Goal: Task Accomplishment & Management: Manage account settings

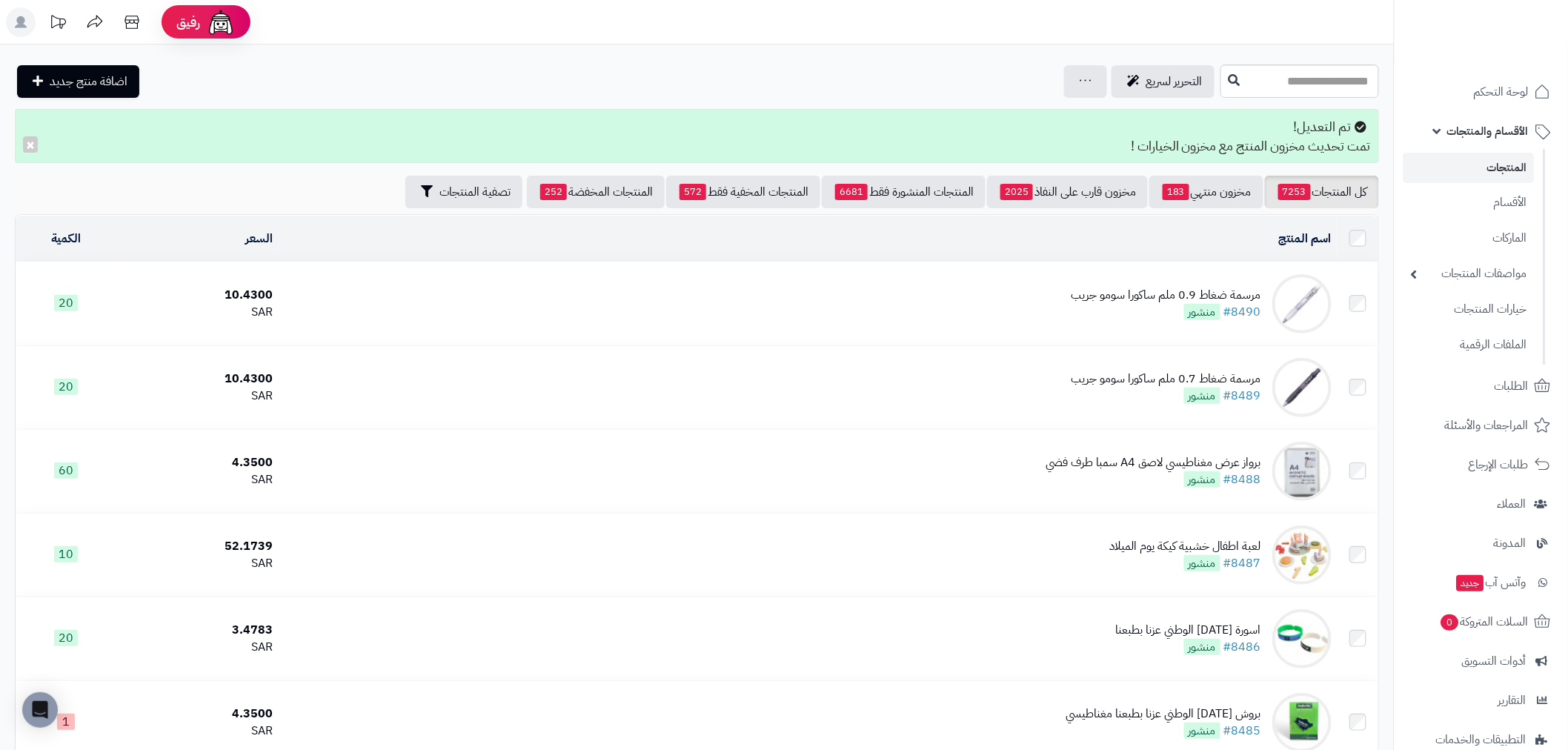
click at [1509, 163] on link "المنتجات" at bounding box center [1469, 167] width 132 height 30
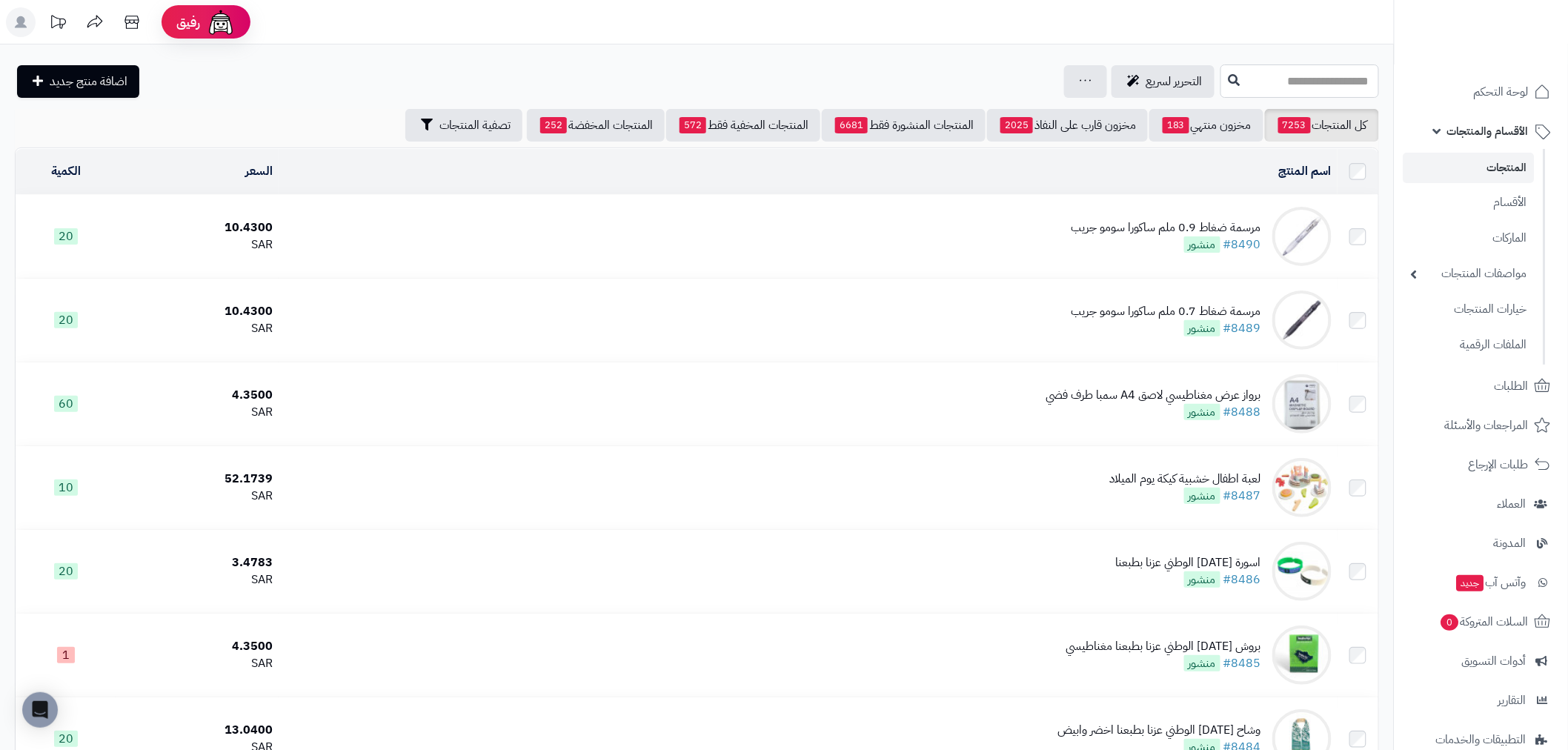
click at [1267, 89] on input "text" at bounding box center [1300, 81] width 159 height 33
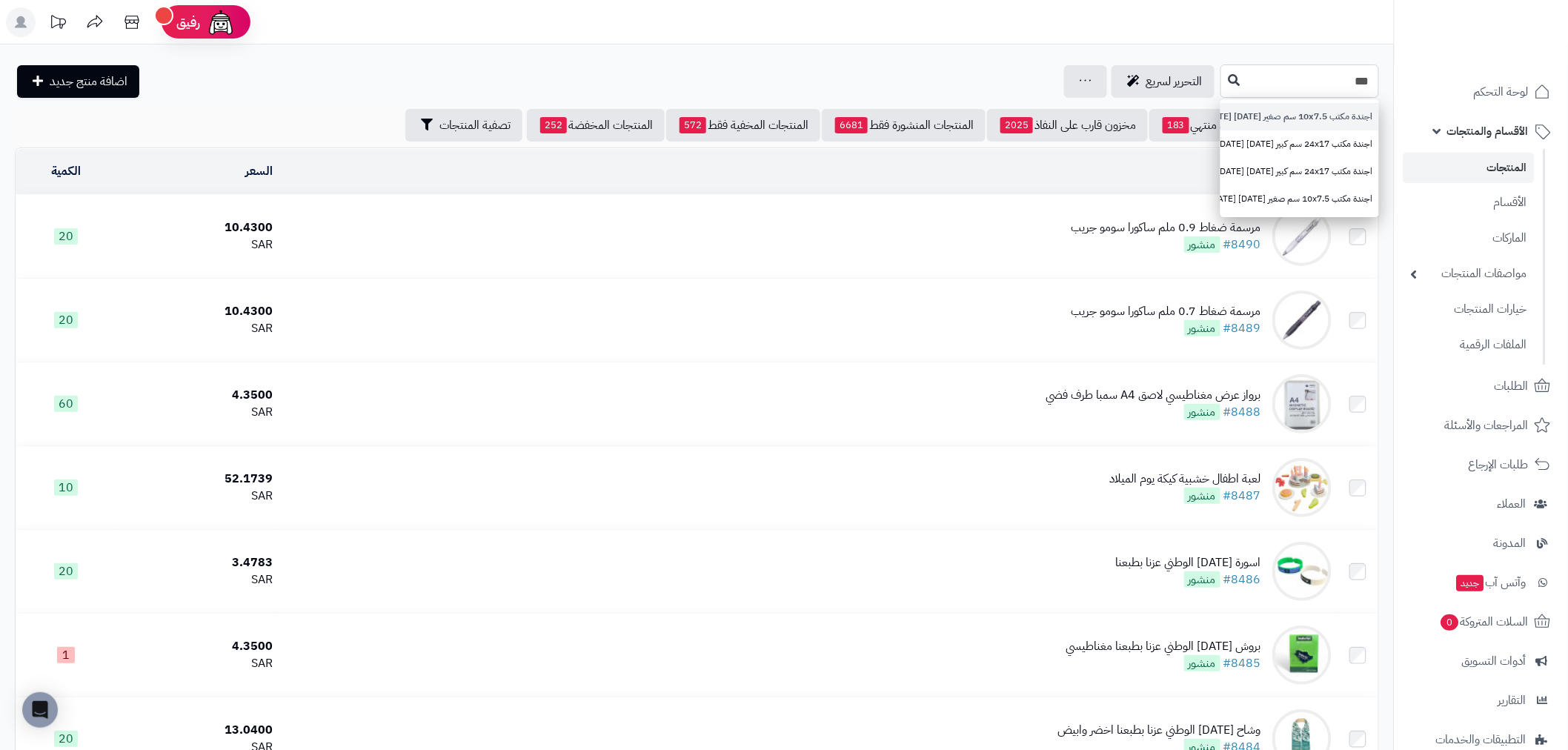
type input "***"
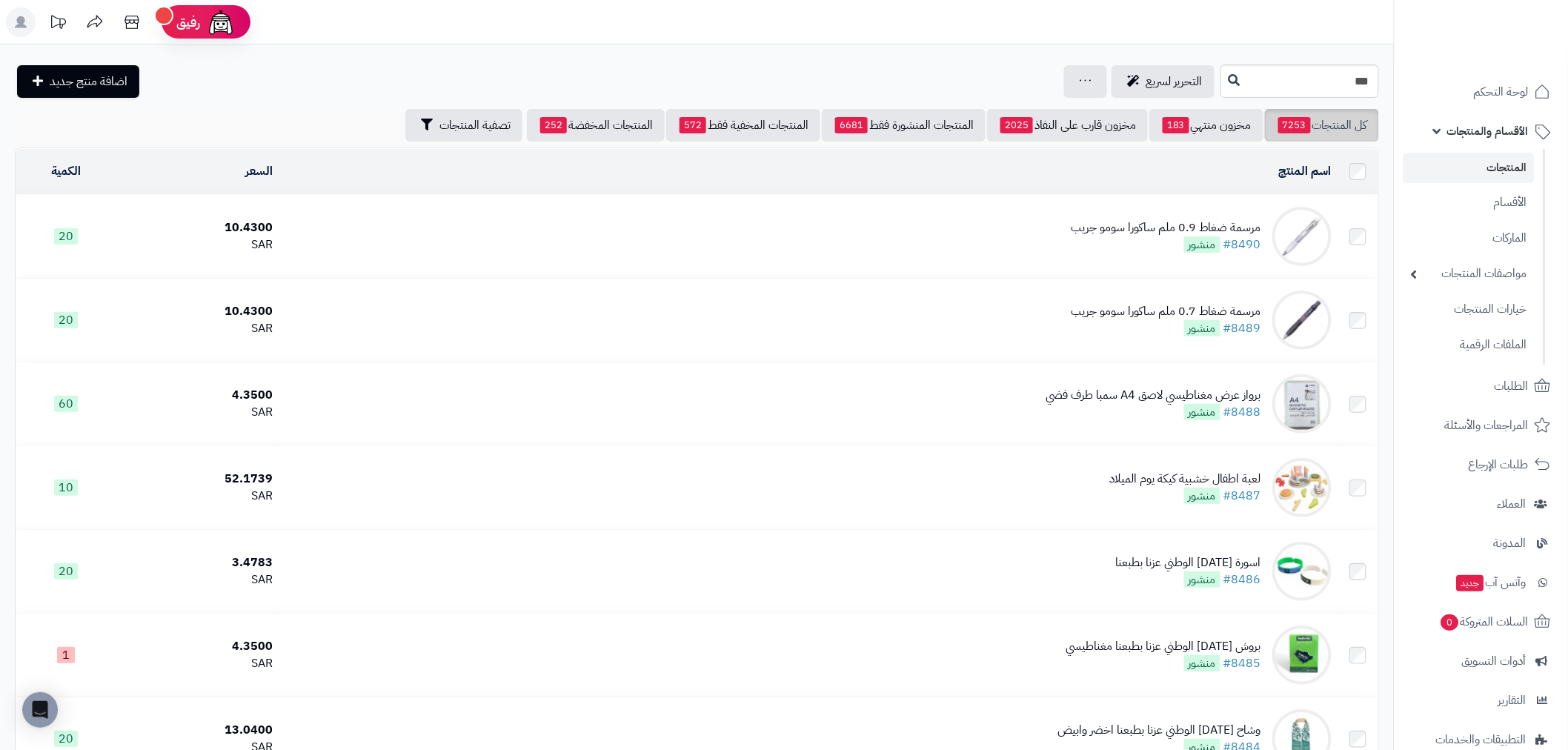
drag, startPoint x: 1351, startPoint y: 114, endPoint x: 1227, endPoint y: 195, distance: 148.1
click at [1221, 90] on input "***" at bounding box center [1300, 81] width 159 height 33
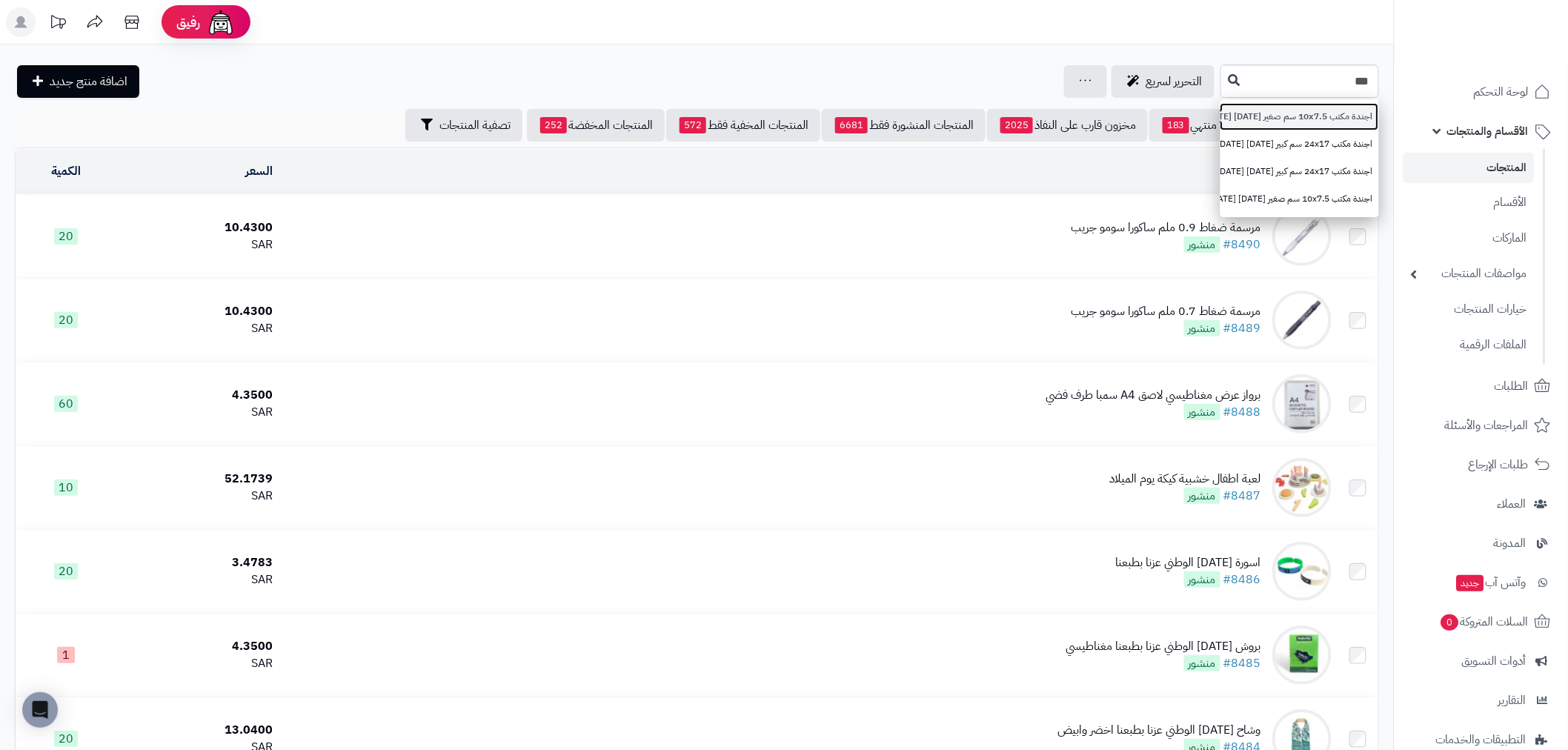
click at [1250, 115] on link "اجندة مكتب 10x7.5 سم صغير 1446 هجري 2024-2025 ميلادي" at bounding box center [1300, 117] width 159 height 28
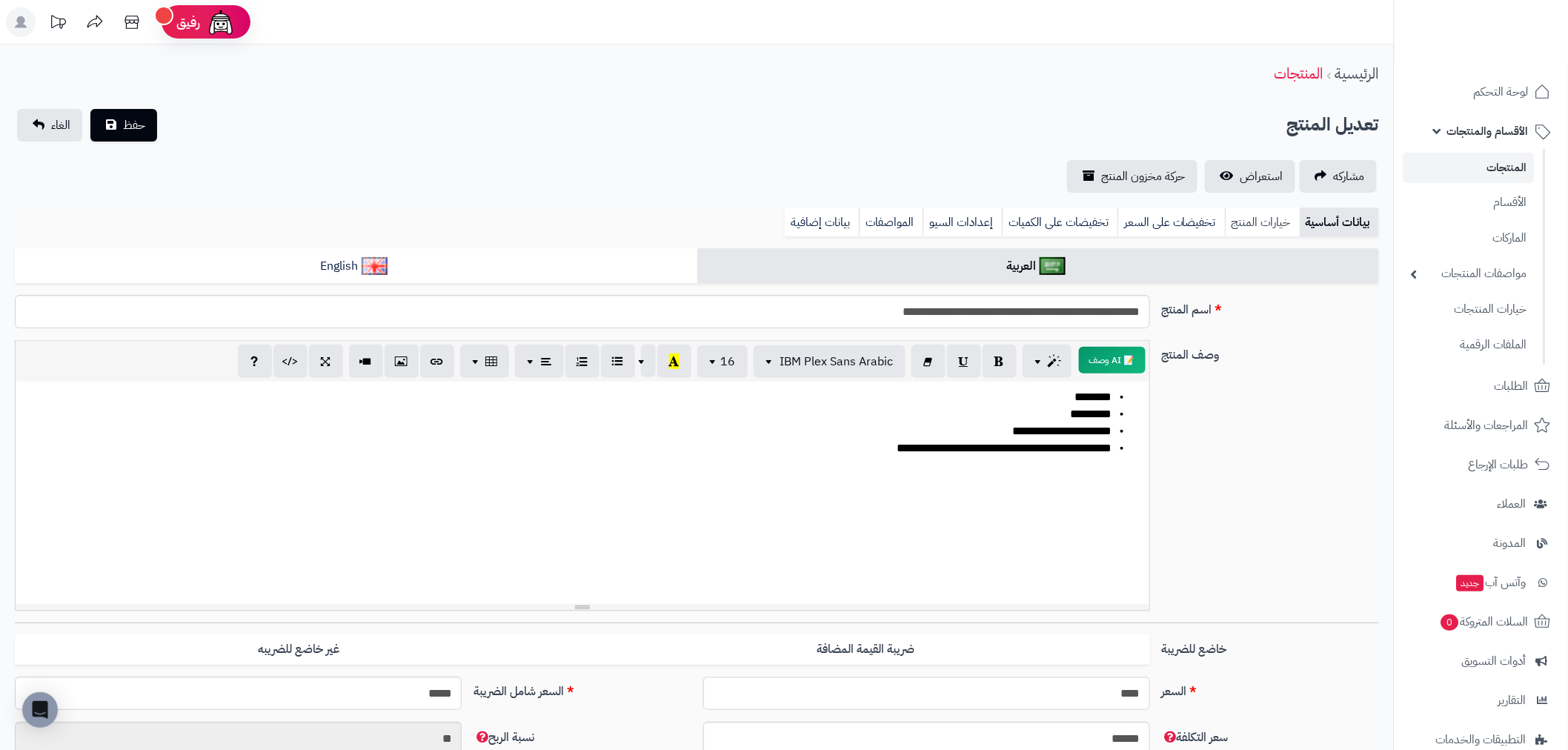
click at [1240, 212] on link "خيارات المنتج" at bounding box center [1262, 222] width 75 height 29
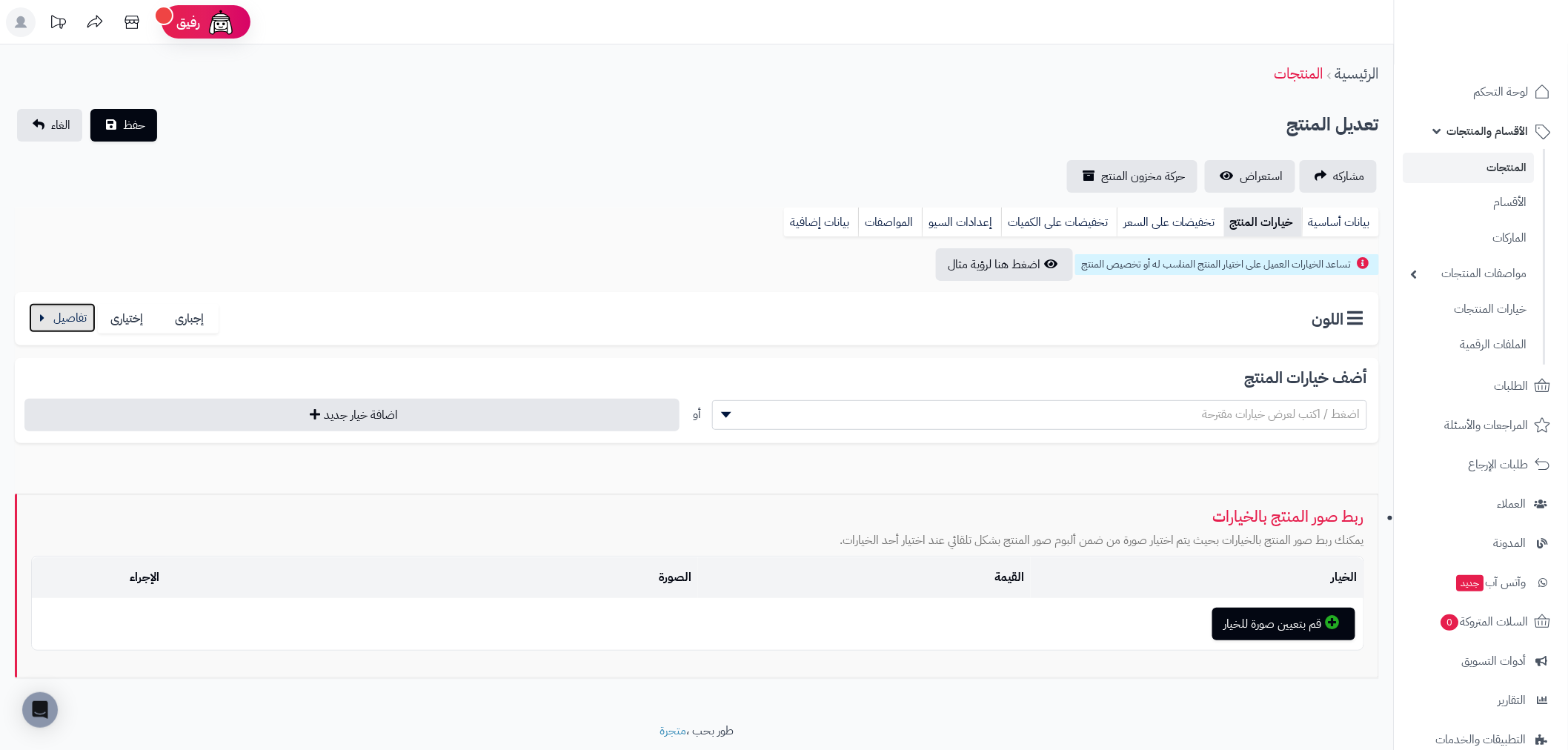
click at [80, 315] on button "button" at bounding box center [62, 318] width 67 height 29
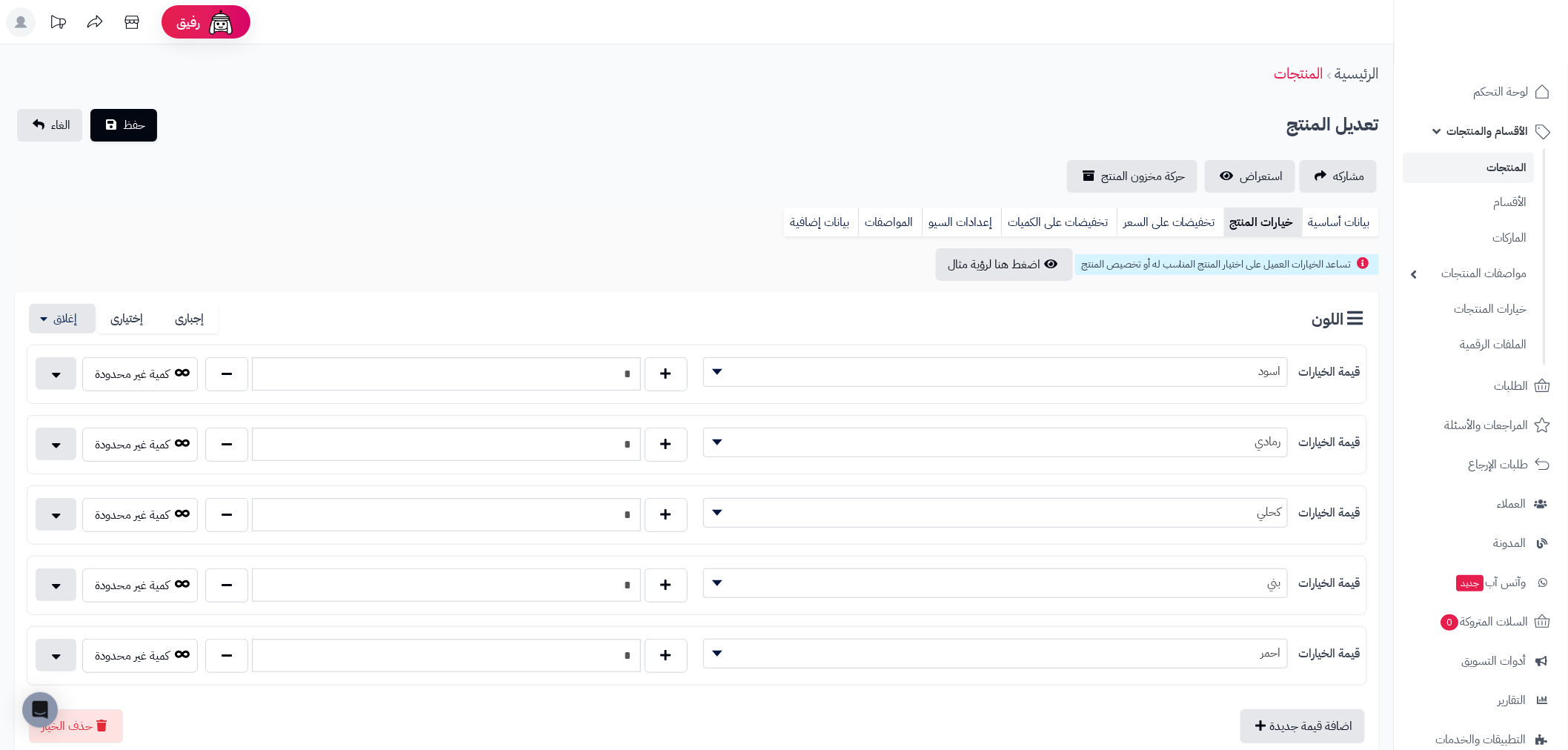
click at [447, 596] on input "*" at bounding box center [445, 585] width 388 height 33
type input "*"
click at [574, 524] on input "*" at bounding box center [445, 514] width 388 height 33
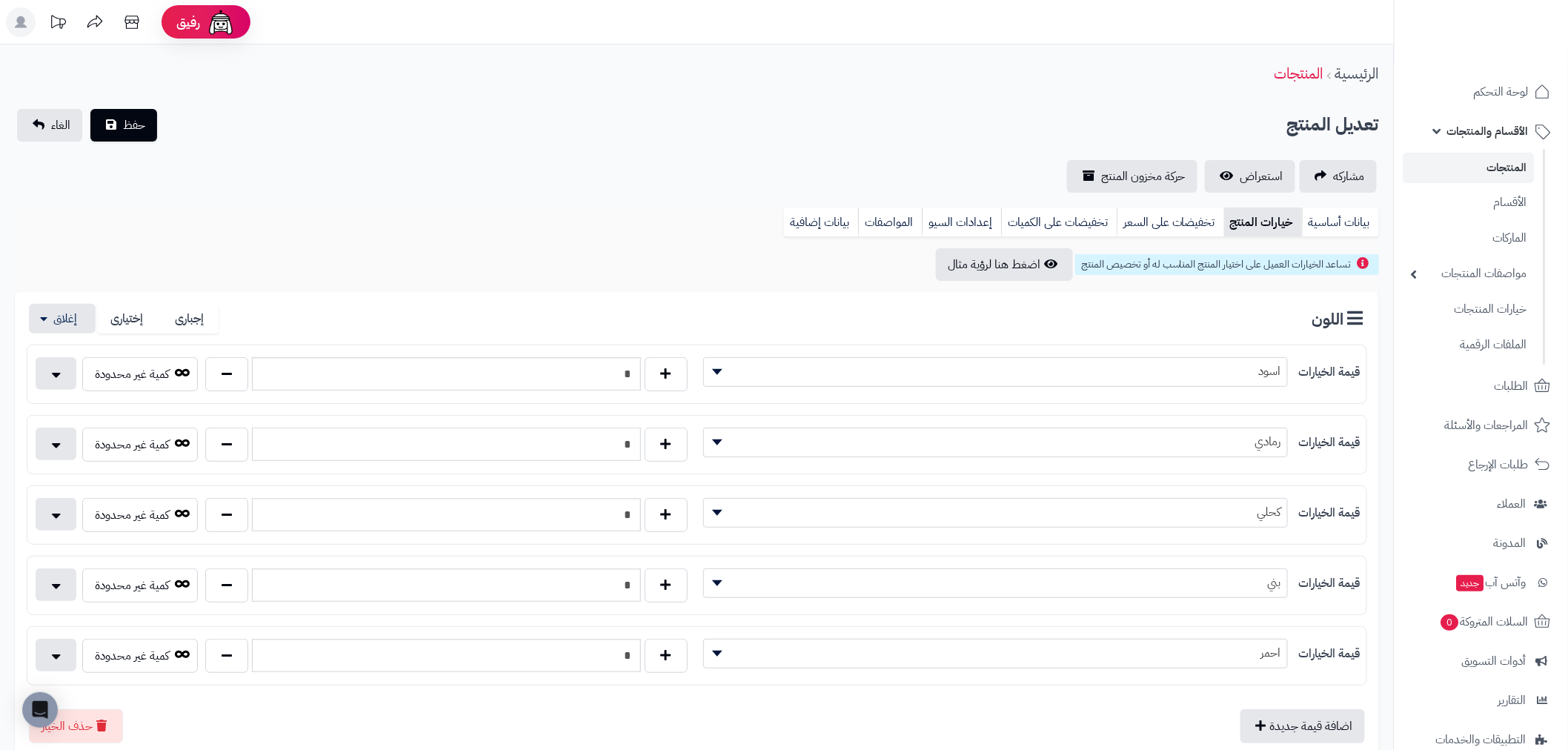
click at [590, 450] on input "*" at bounding box center [445, 444] width 388 height 33
type input "*"
click at [487, 109] on div "تعديل المنتج حفظ الغاء" at bounding box center [697, 125] width 1365 height 33
click at [141, 134] on button "حفظ" at bounding box center [124, 124] width 67 height 33
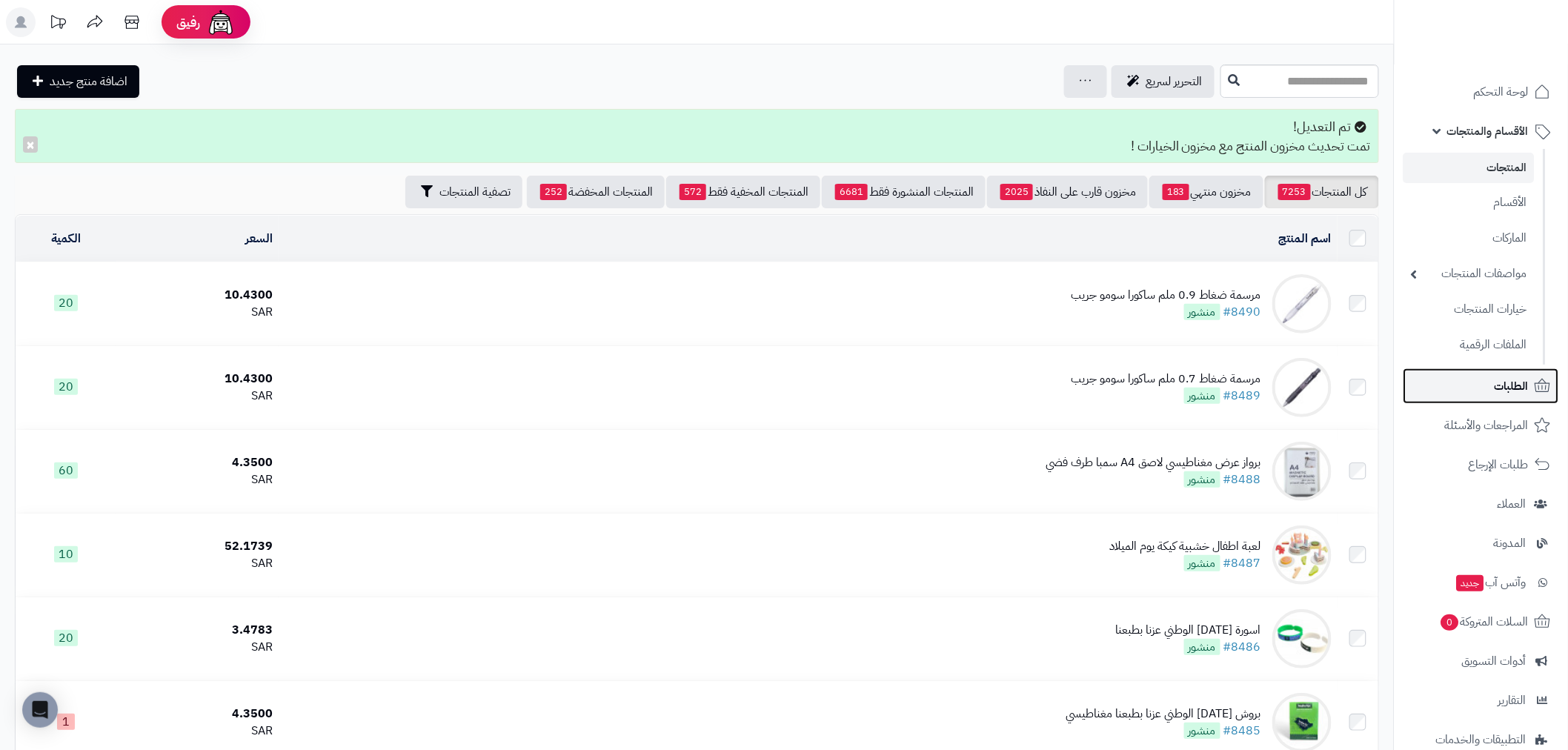
click at [1495, 382] on span "الطلبات" at bounding box center [1512, 386] width 34 height 20
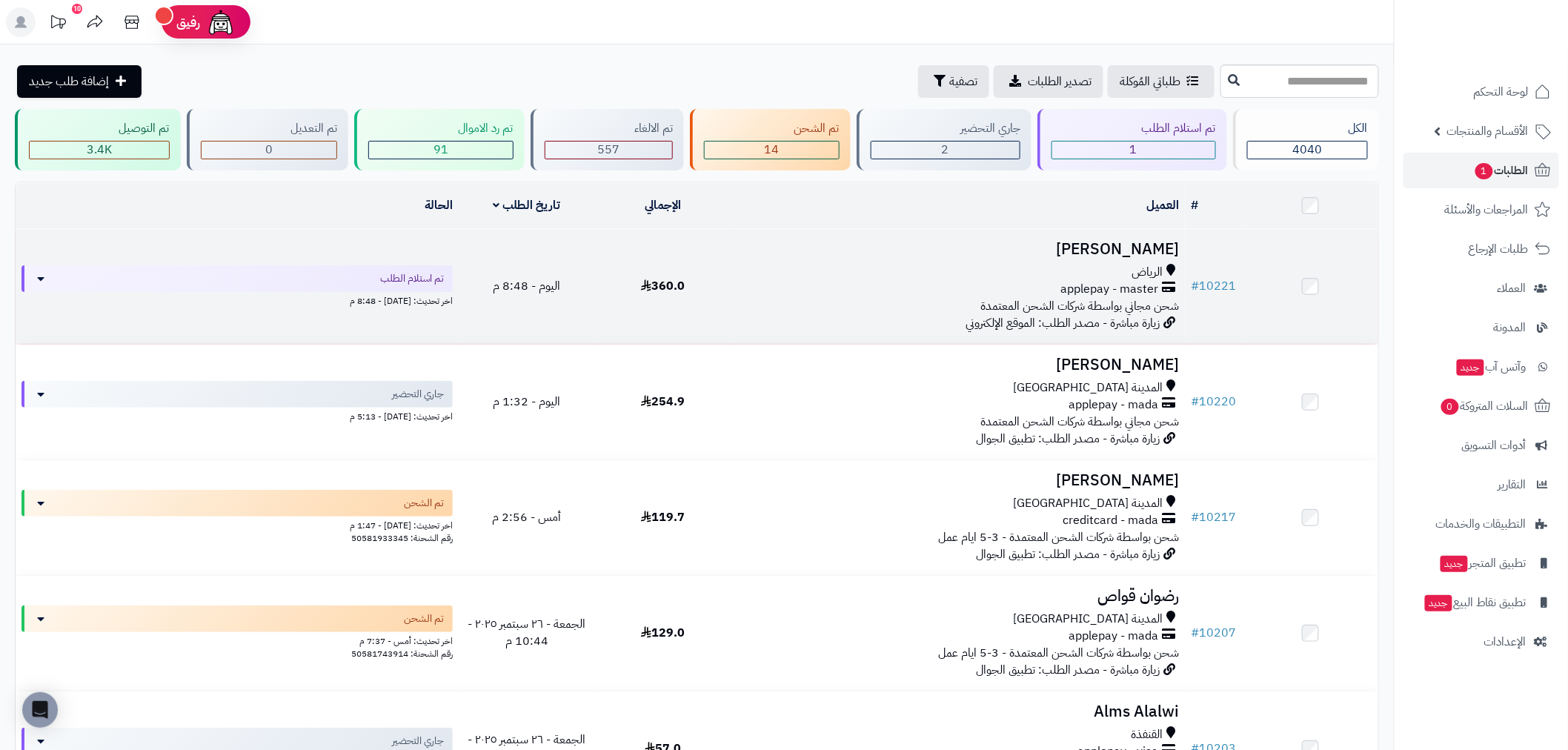
click at [717, 257] on td "360.0" at bounding box center [663, 286] width 136 height 115
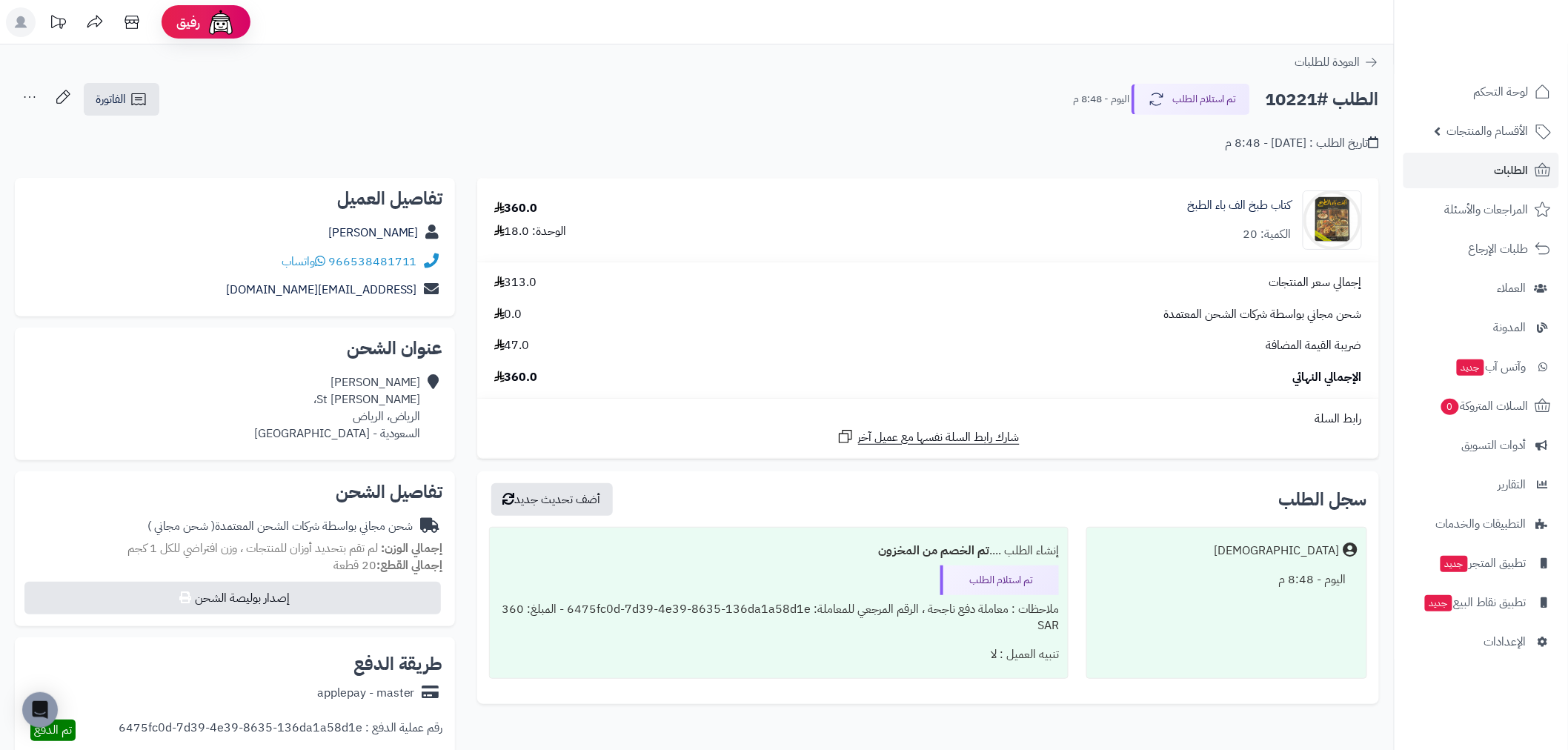
click at [1277, 248] on div "كتاب طبخ الف باء الطبخ الكمية: 20" at bounding box center [1081, 220] width 585 height 60
click at [1347, 217] on img at bounding box center [1332, 220] width 58 height 60
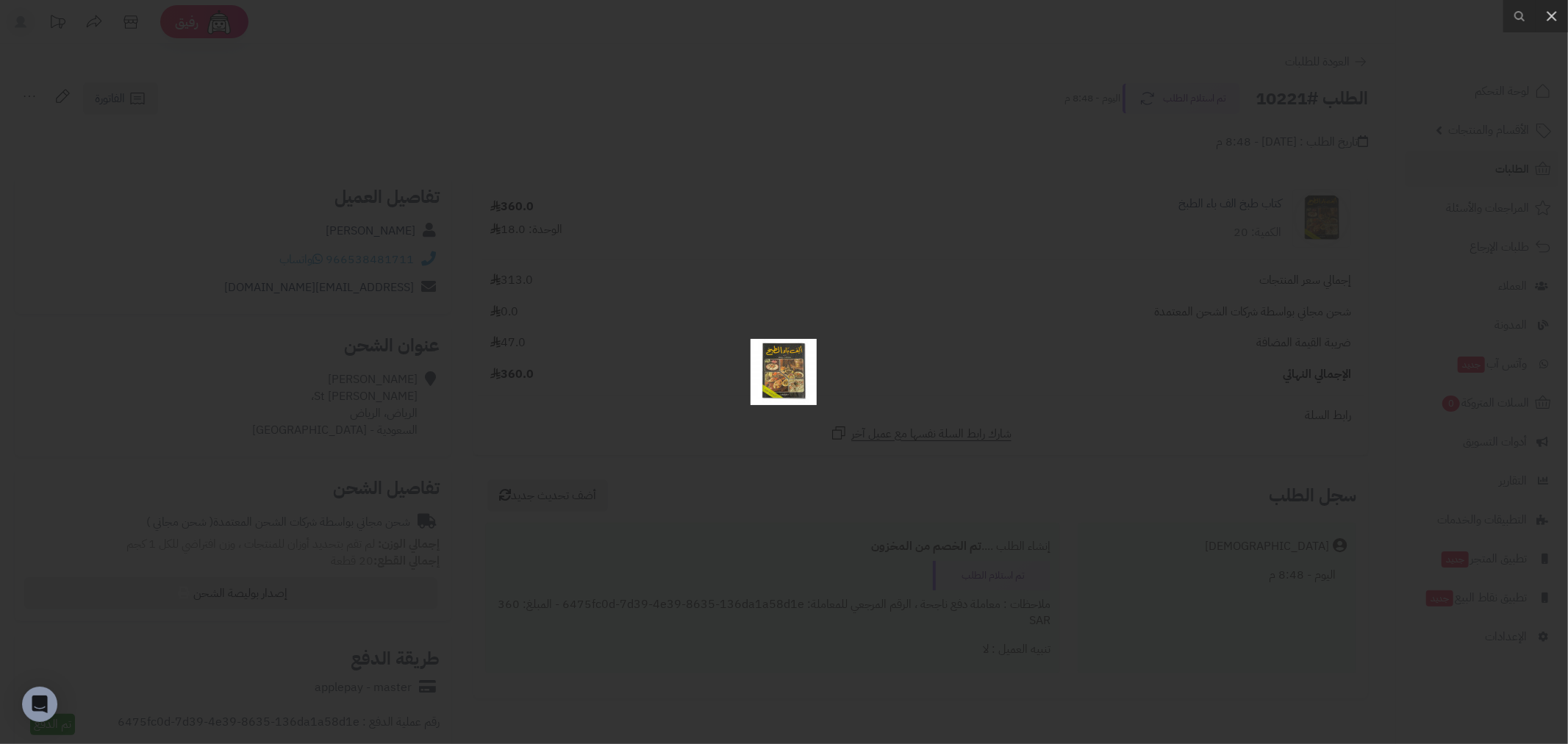
click at [1020, 274] on div at bounding box center [784, 372] width 1568 height 744
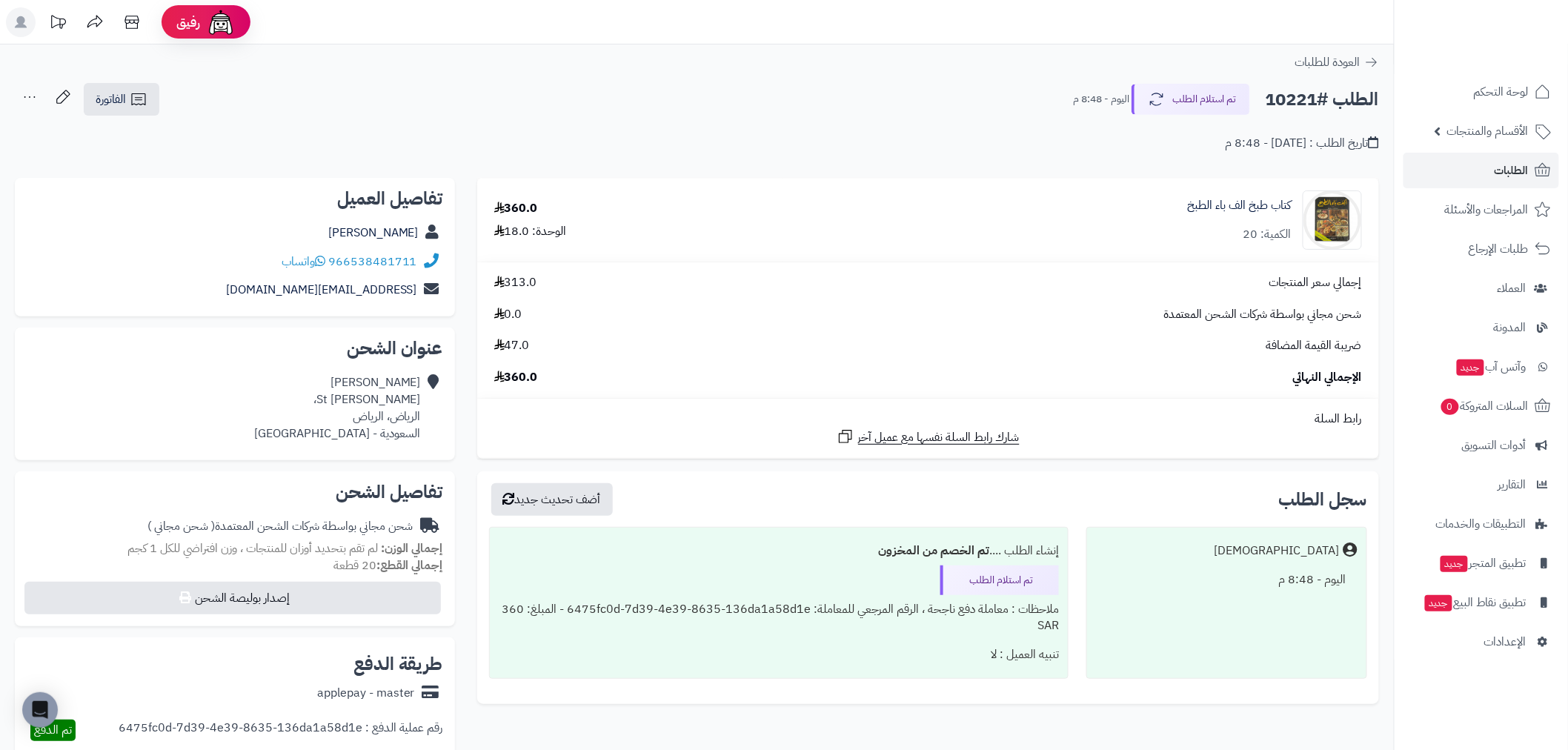
click at [576, 238] on div "360.0 الوحدة: 18.0" at bounding box center [629, 220] width 293 height 40
click at [608, 302] on div "إجمالي سعر المنتجات 313.0 شحن مجاني بواسطة شركات الشحن المعتمدة 0.0 ضريبة القيم…" at bounding box center [927, 330] width 890 height 112
drag, startPoint x: 905, startPoint y: 331, endPoint x: 958, endPoint y: 342, distance: 54.1
click at [944, 341] on div "إجمالي سعر المنتجات 313.0 شحن مجاني بواسطة شركات الشحن المعتمدة 0.0 ضريبة القيم…" at bounding box center [927, 330] width 890 height 112
click at [1150, 319] on div "شحن مجاني بواسطة شركات الشحن المعتمدة 0.0" at bounding box center [927, 315] width 890 height 17
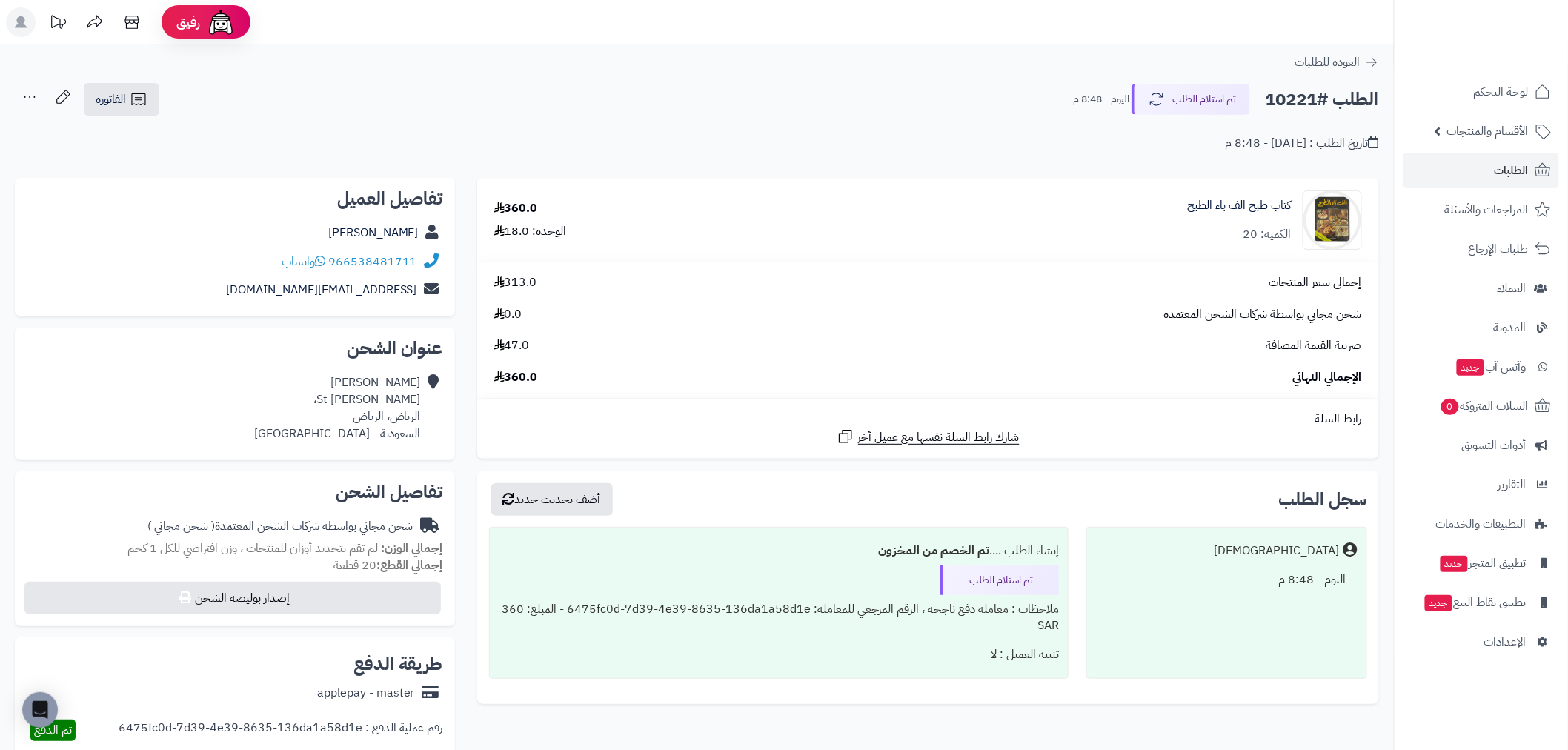
click at [1067, 262] on td "إجمالي سعر المنتجات 313.0 شحن مجاني بواسطة شركات الشحن المعتمدة 0.0 ضريبة القيم…" at bounding box center [928, 330] width 902 height 136
click at [1145, 197] on div "كتاب طبخ الف باء الطبخ الكمية: 20" at bounding box center [1081, 220] width 585 height 60
click at [1376, 65] on icon at bounding box center [1372, 62] width 15 height 15
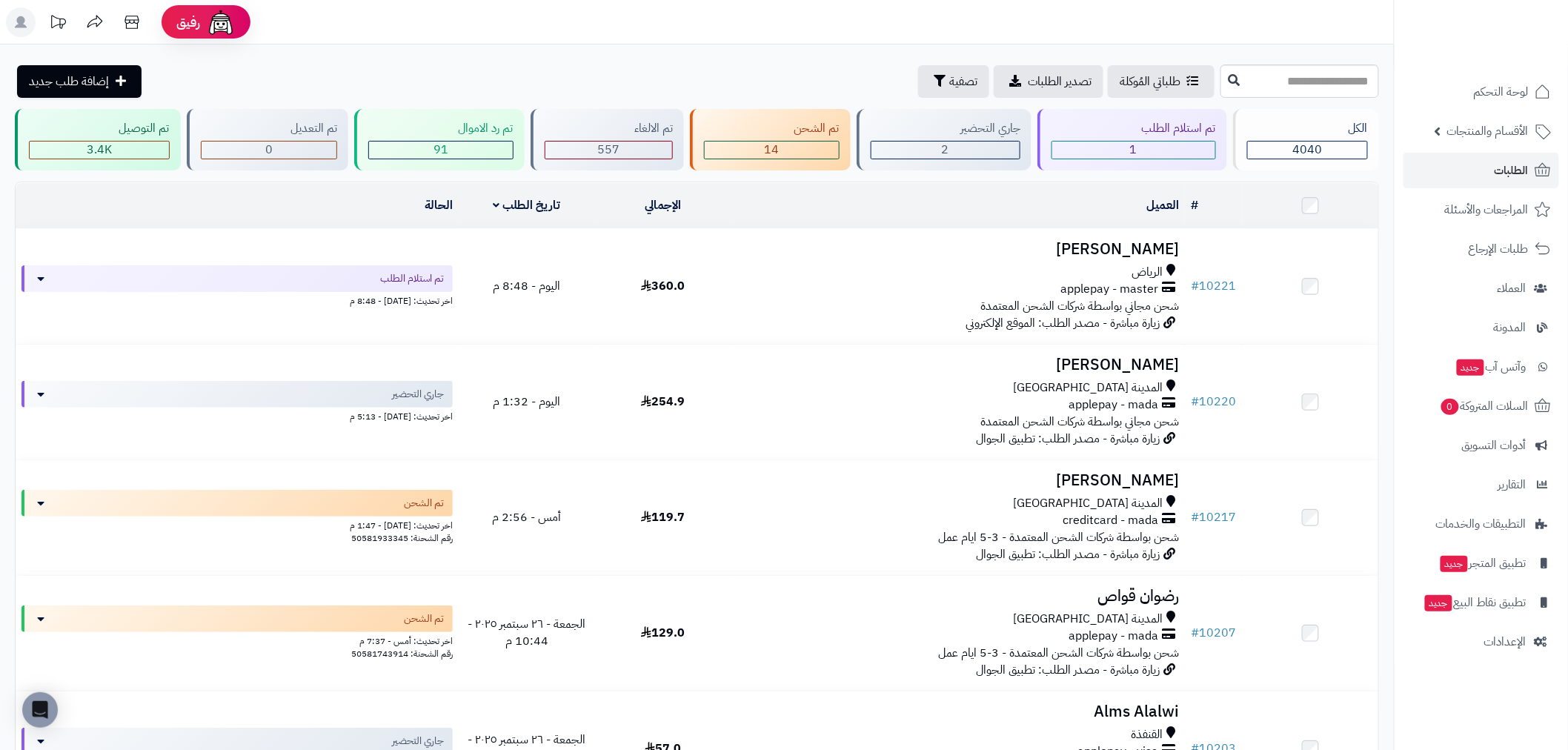
click at [1482, 123] on span "الأقسام والمنتجات" at bounding box center [1488, 131] width 82 height 20
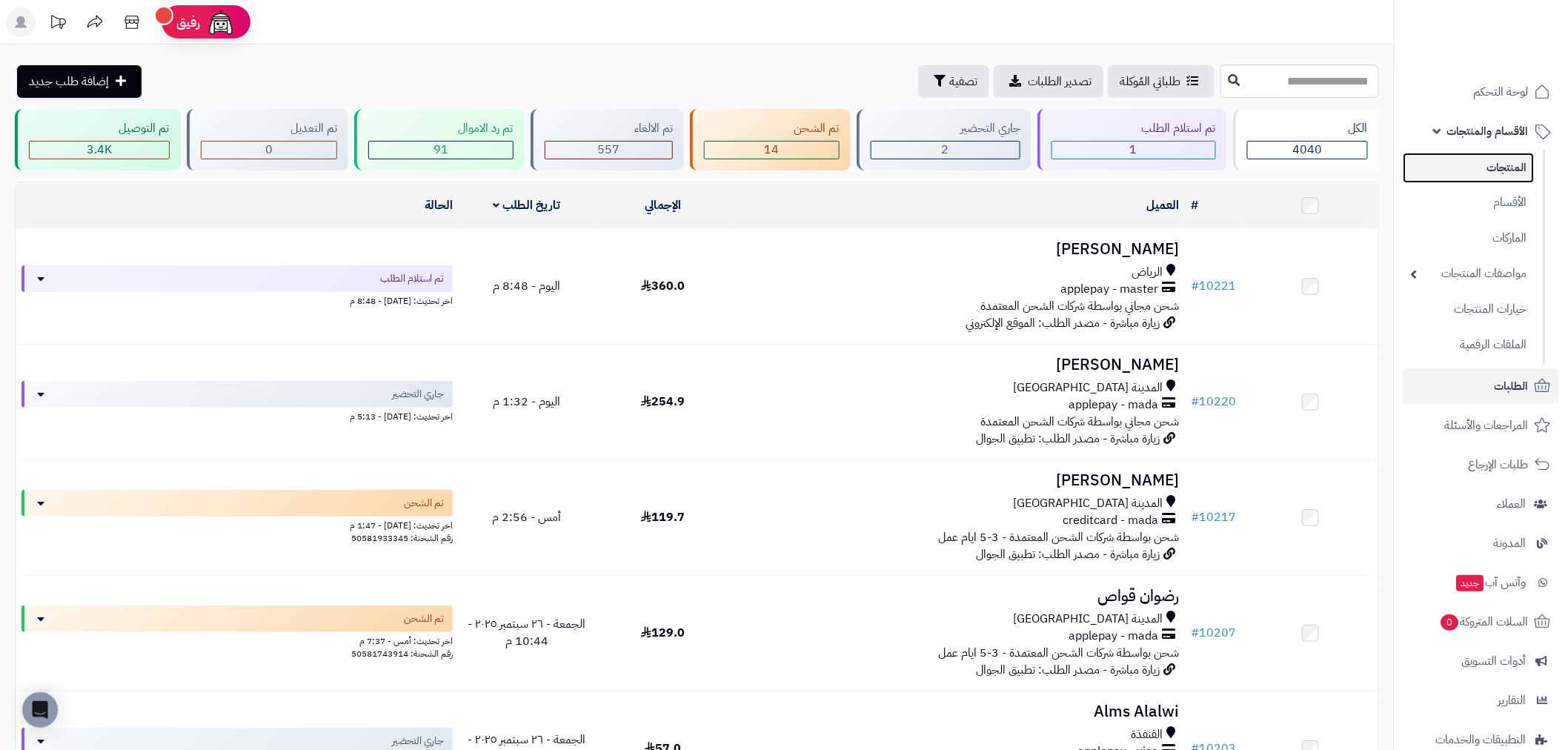
click at [1491, 172] on link "المنتجات" at bounding box center [1469, 167] width 132 height 30
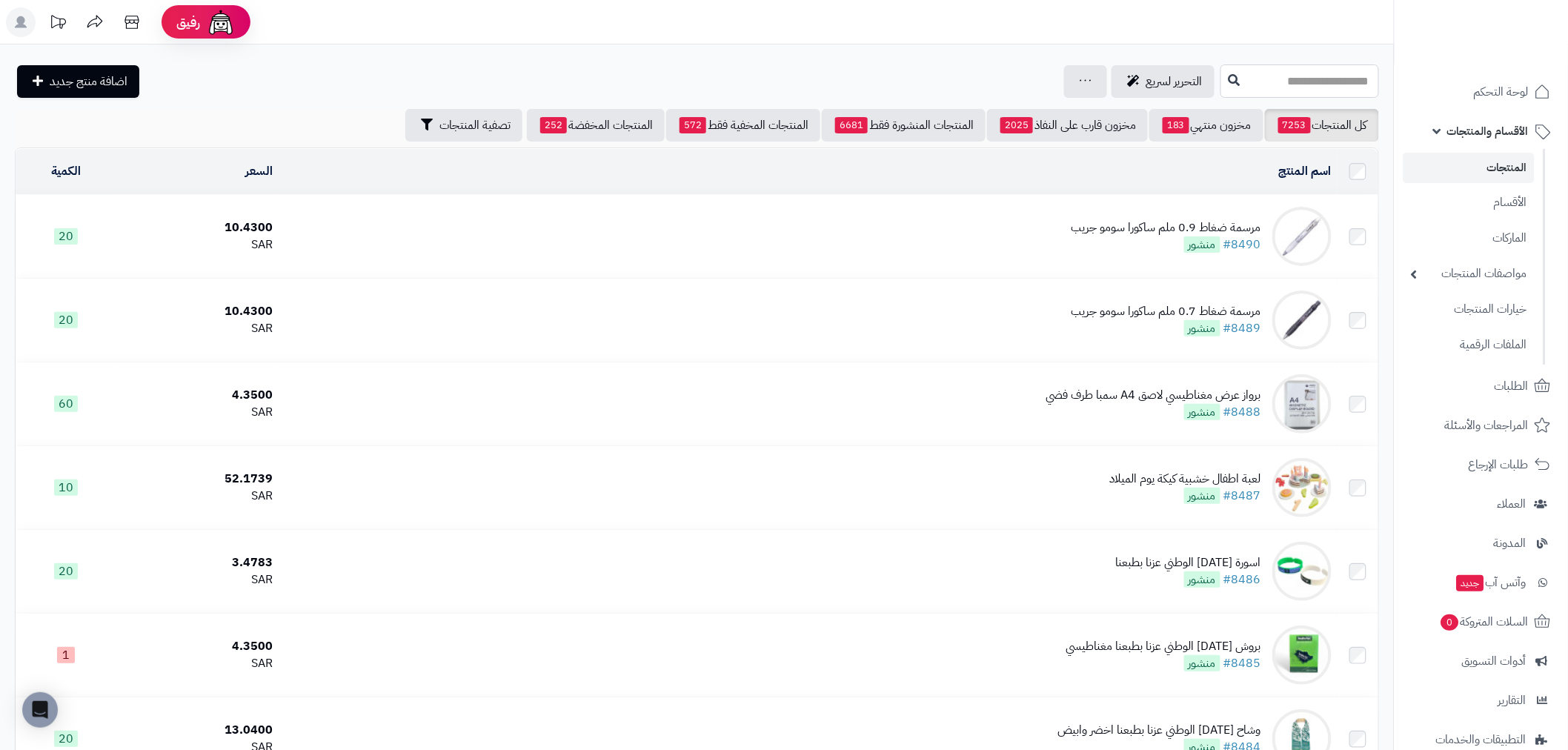
click at [1275, 85] on input "text" at bounding box center [1300, 81] width 159 height 33
type input "**********"
click at [1229, 77] on icon at bounding box center [1235, 79] width 12 height 12
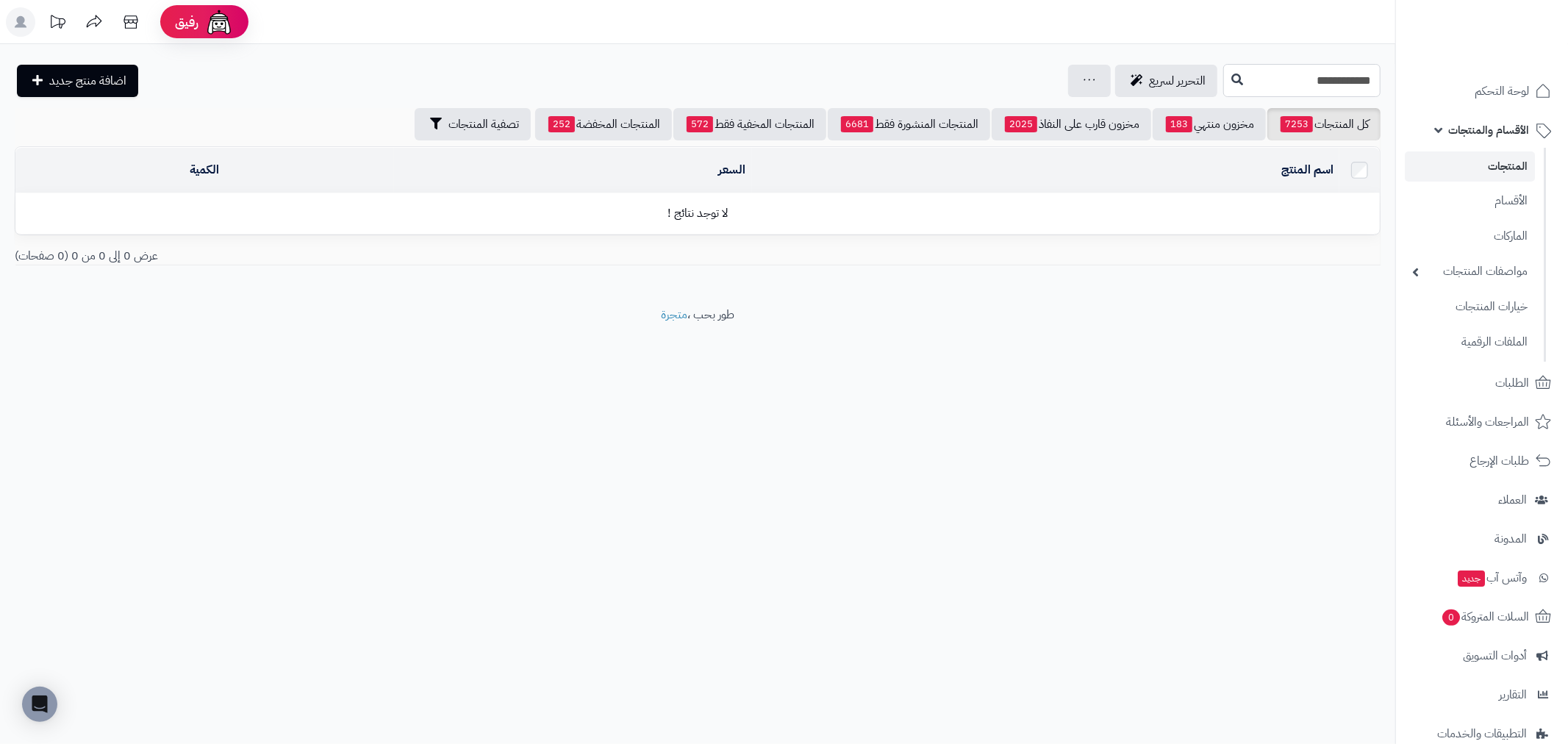
click at [1299, 69] on input "**********" at bounding box center [1301, 80] width 157 height 33
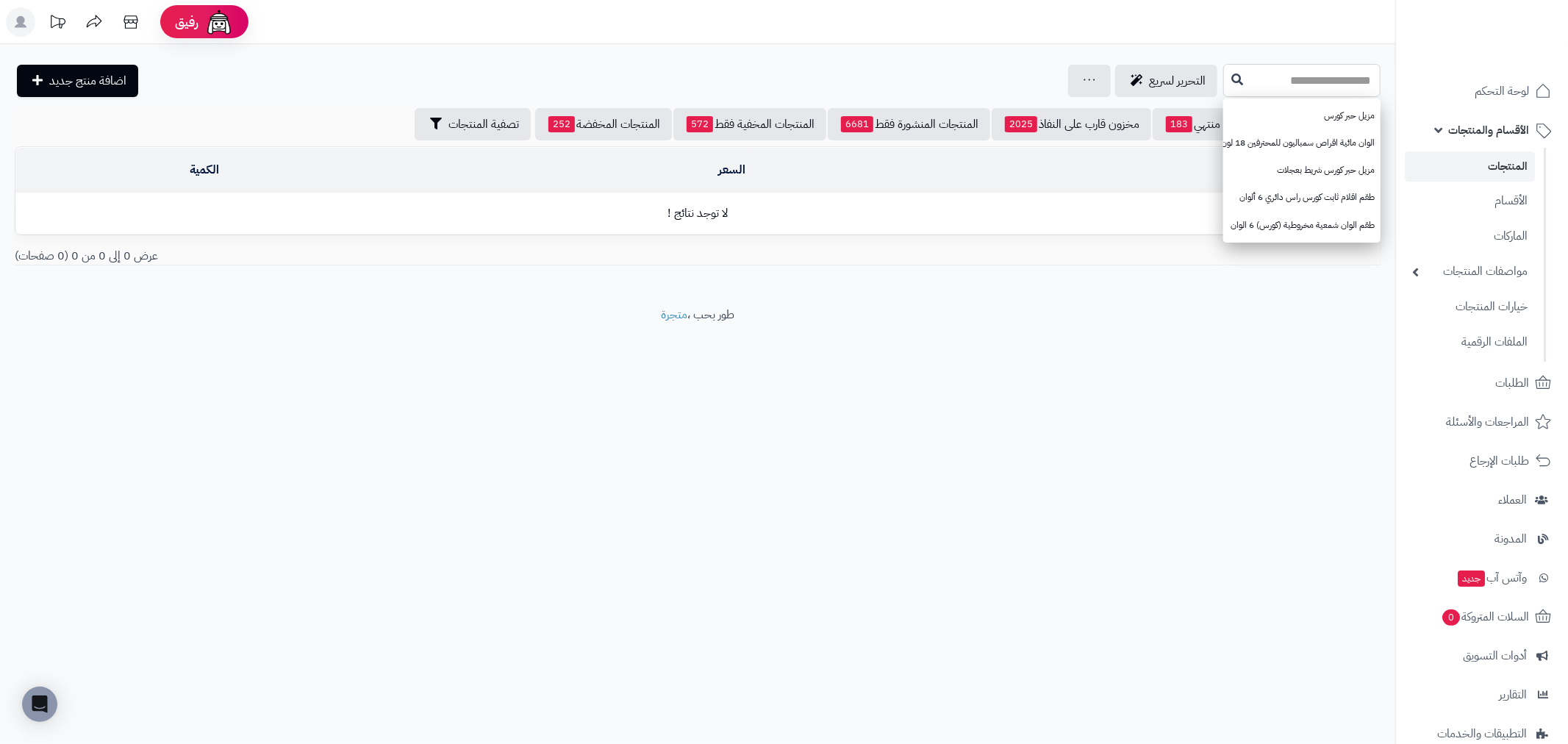
click at [1266, 83] on input "text" at bounding box center [1301, 80] width 157 height 33
click at [1500, 165] on link "المنتجات" at bounding box center [1469, 166] width 130 height 30
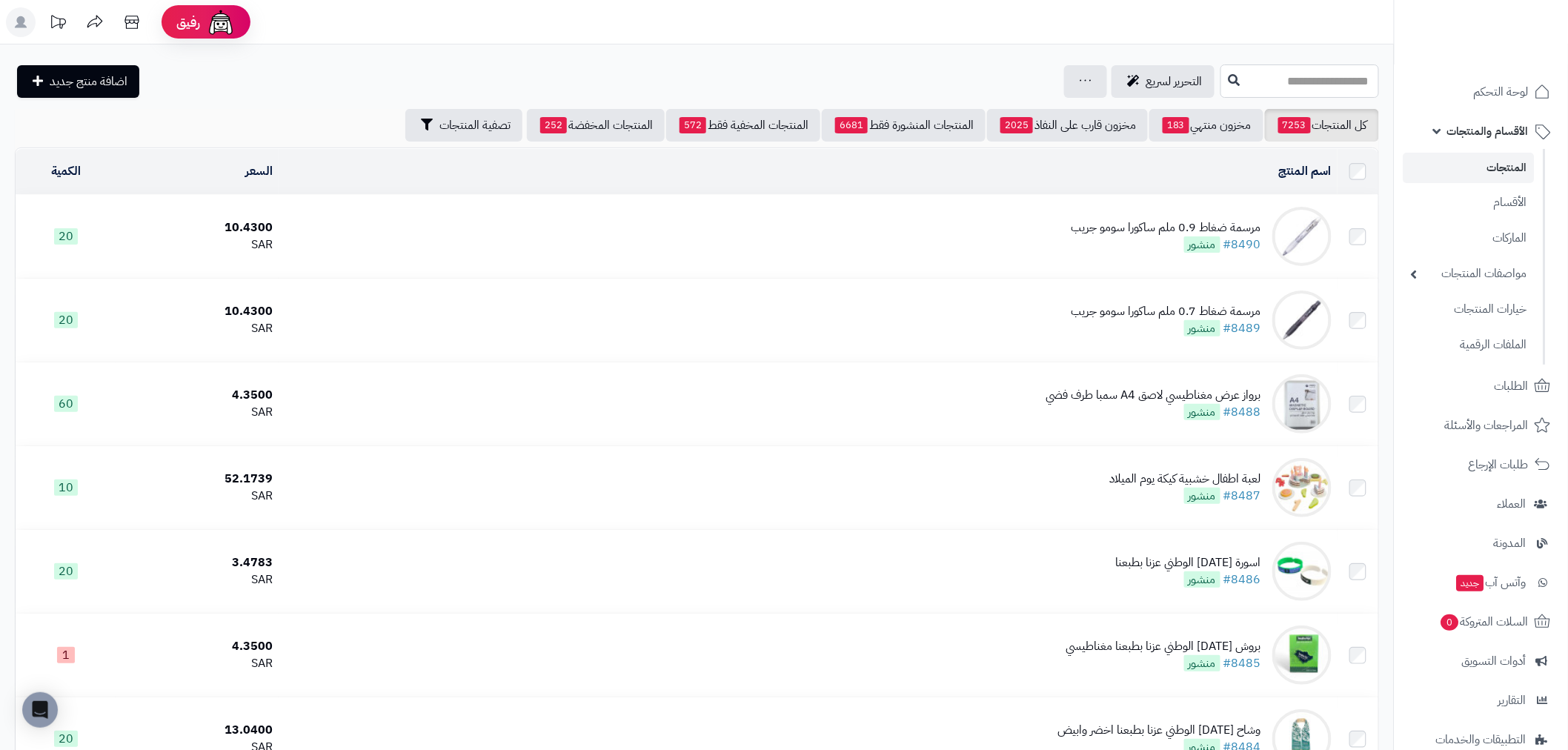
click at [1320, 77] on input "text" at bounding box center [1300, 81] width 159 height 33
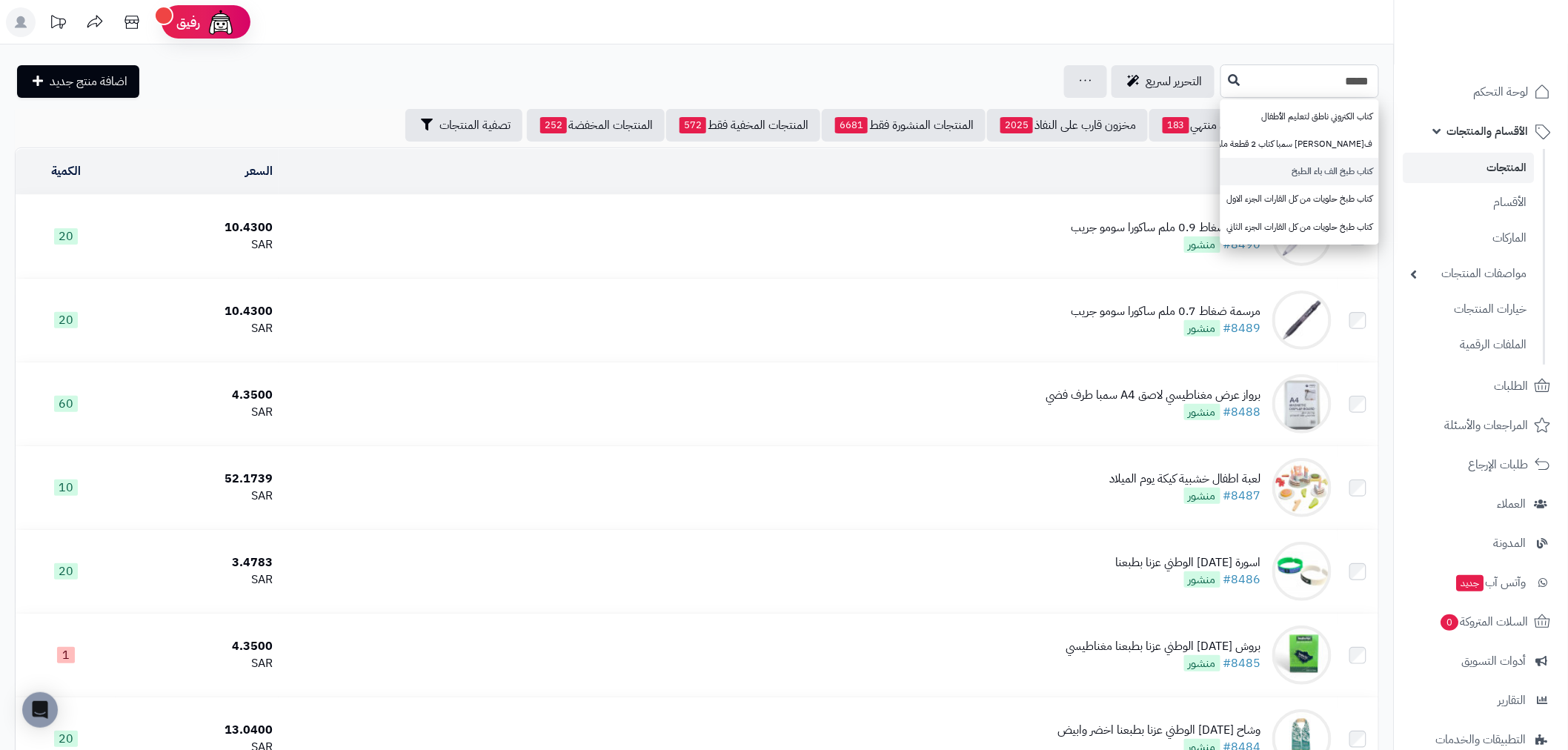
type input "****"
click at [1327, 178] on link "كتاب طبخ الف باء الطبخ" at bounding box center [1300, 172] width 159 height 28
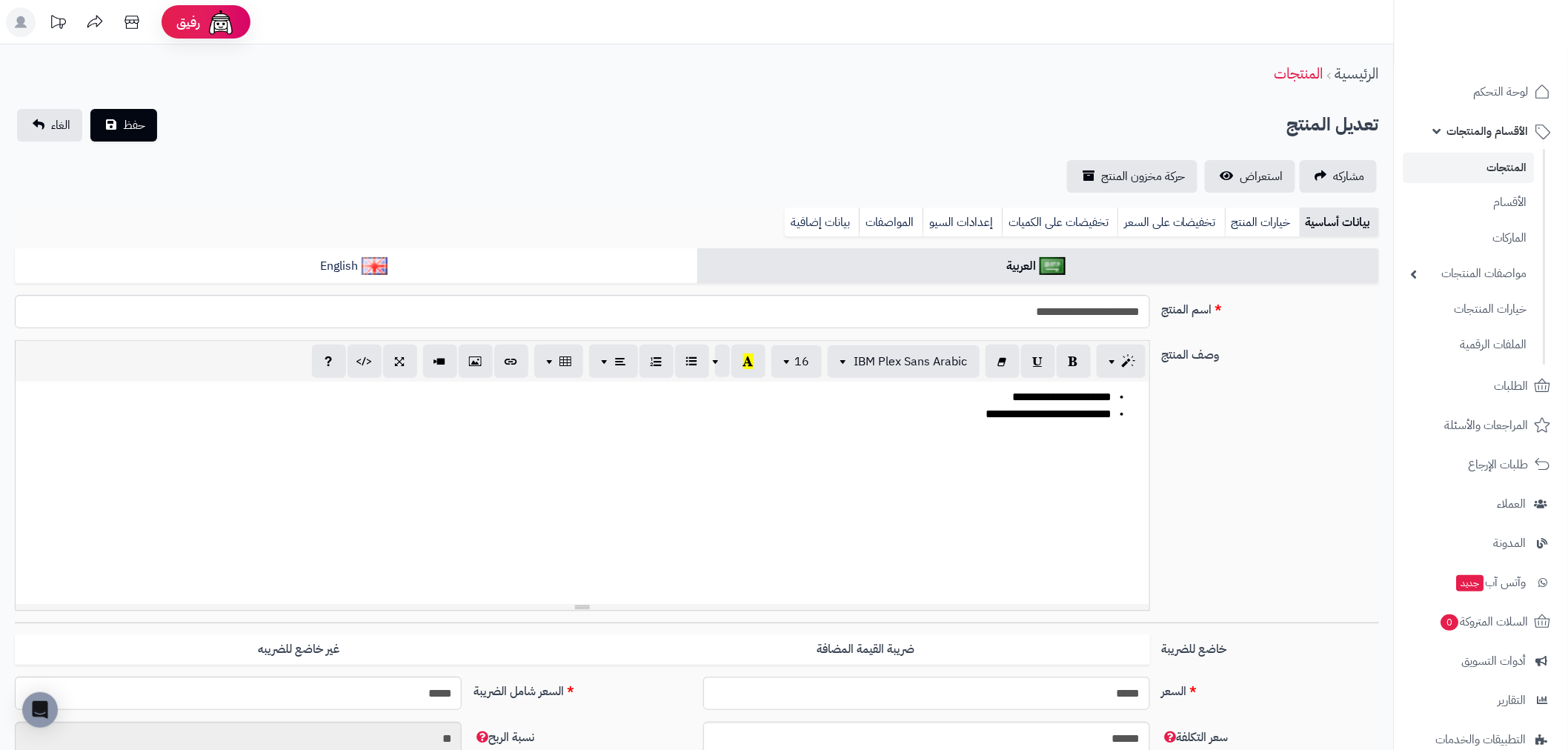
scroll to position [3197, 0]
click at [821, 227] on link "بيانات إضافية" at bounding box center [821, 222] width 74 height 29
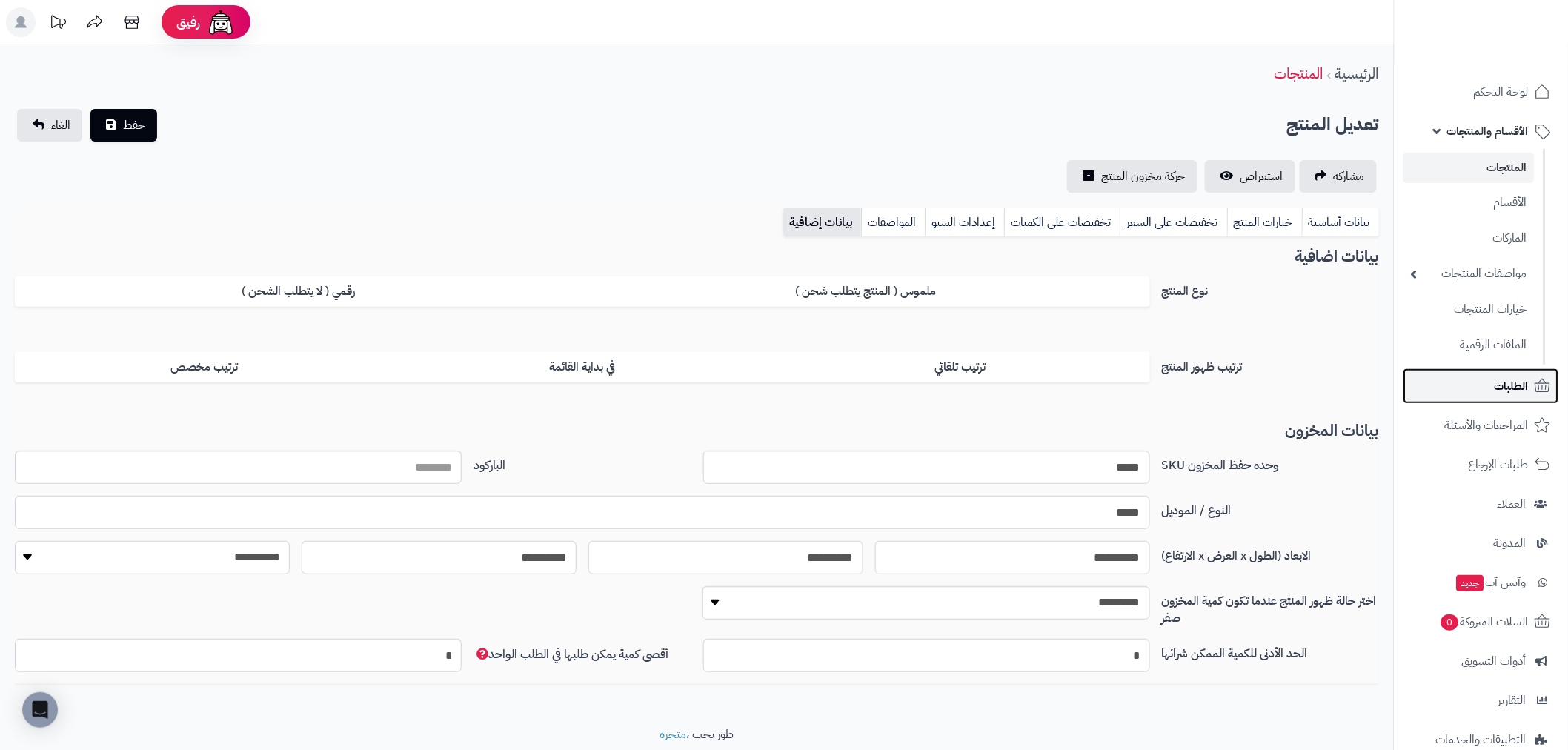
click at [1478, 386] on link "الطلبات" at bounding box center [1481, 386] width 155 height 36
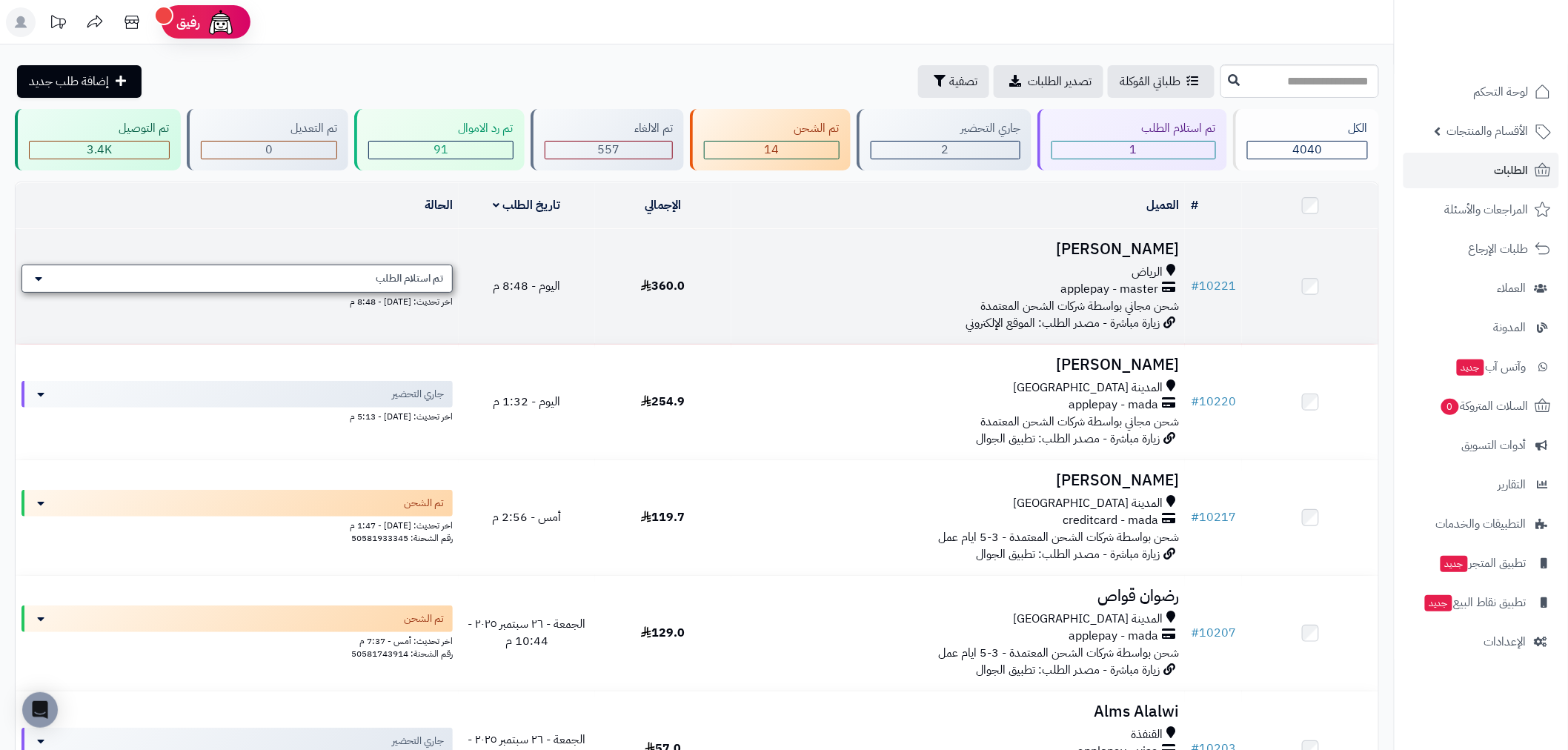
click at [343, 283] on div "تم استلام الطلب" at bounding box center [237, 279] width 431 height 28
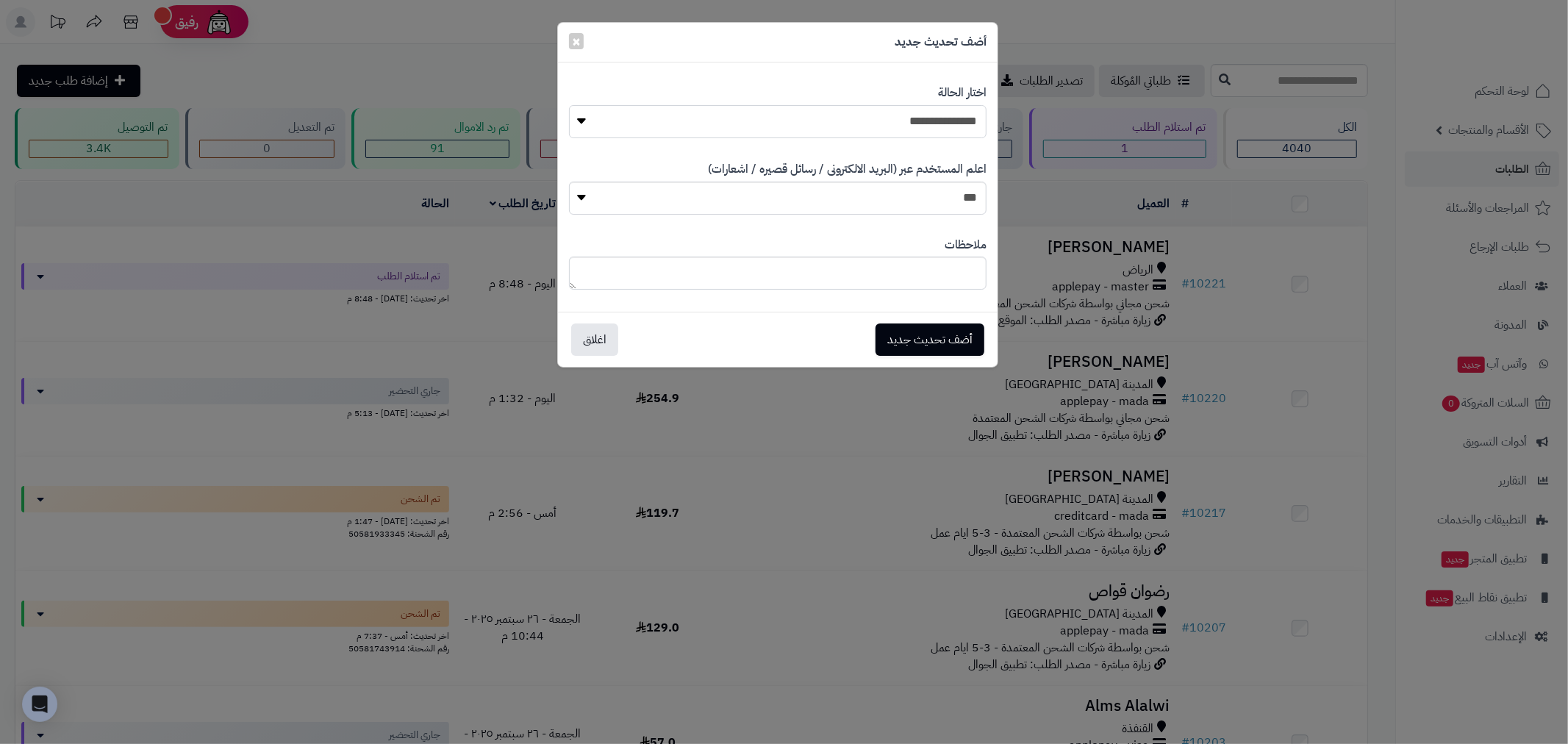
click at [963, 123] on select "**********" at bounding box center [777, 122] width 417 height 33
select select "*"
click at [569, 105] on select "**********" at bounding box center [777, 122] width 417 height 33
click at [951, 344] on button "أضف تحديث جديد" at bounding box center [929, 339] width 109 height 32
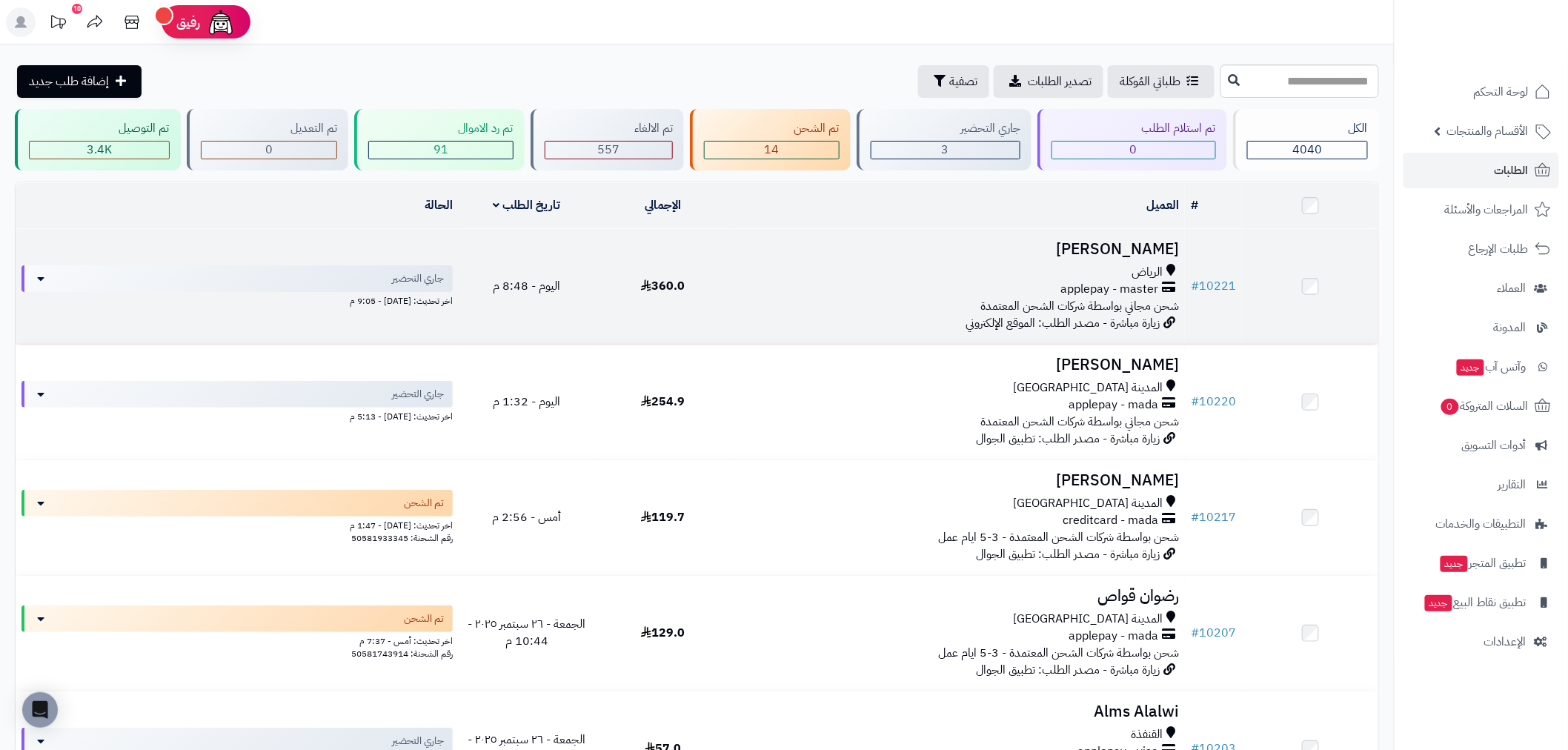
click at [778, 320] on td "[PERSON_NAME] applepay - master شحن مجاني بواسطة شركات الشحن المعتمدة زيارة مبا…" at bounding box center [958, 286] width 453 height 115
drag, startPoint x: 564, startPoint y: 295, endPoint x: 587, endPoint y: 290, distance: 23.5
click at [565, 294] on td "اليوم - 8:48 م" at bounding box center [526, 286] width 136 height 115
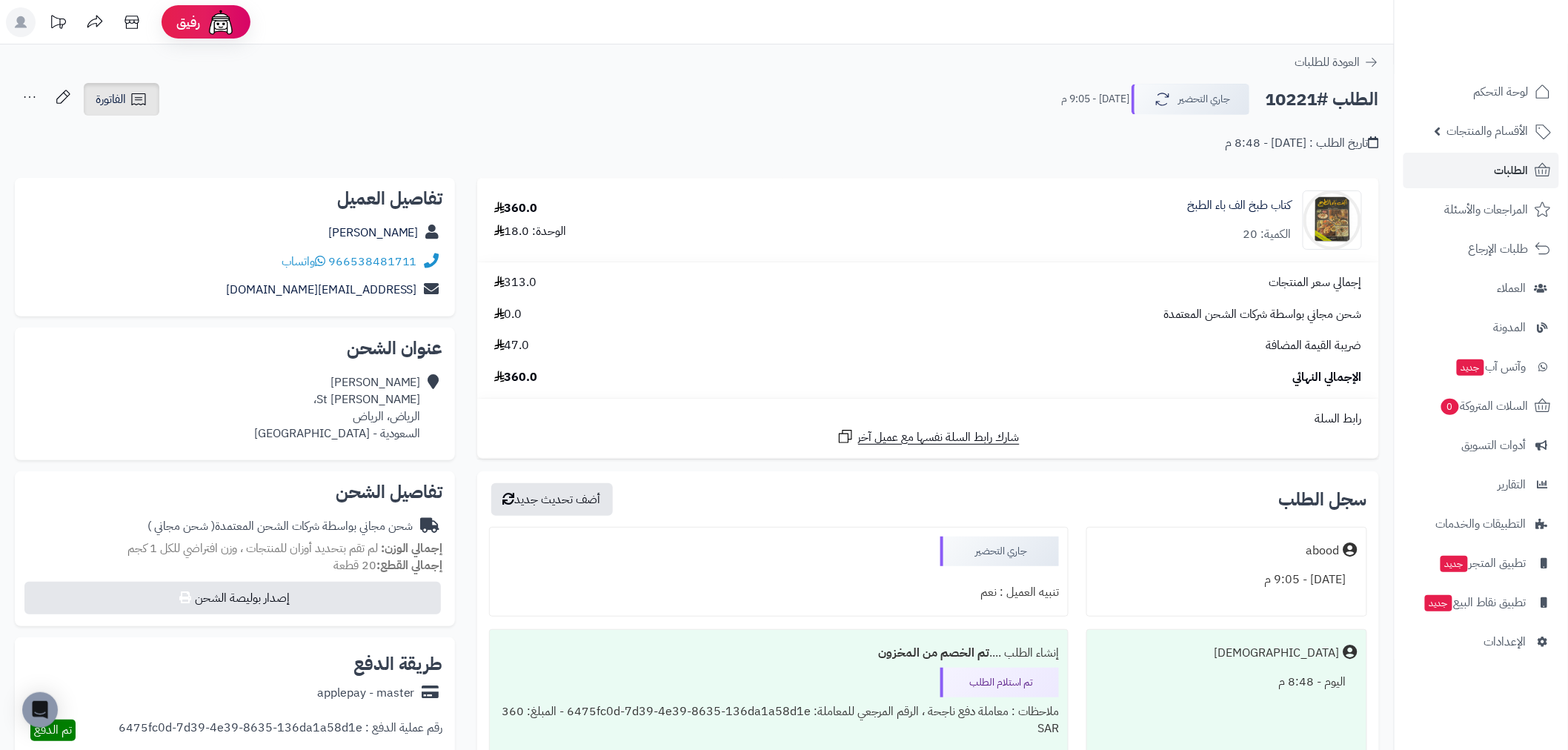
click at [139, 100] on icon at bounding box center [139, 100] width 18 height 18
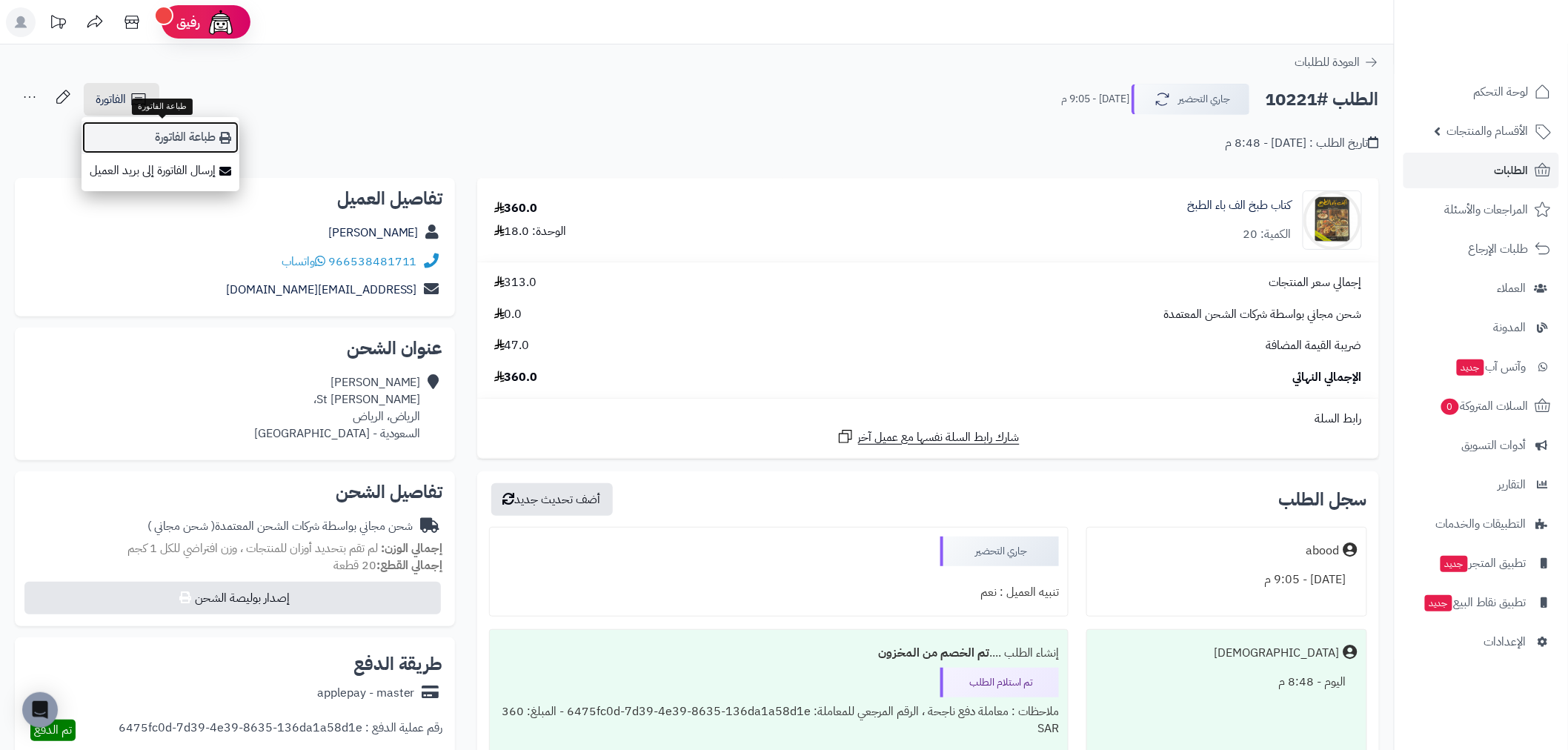
click at [190, 134] on link "طباعة الفاتورة" at bounding box center [160, 137] width 158 height 33
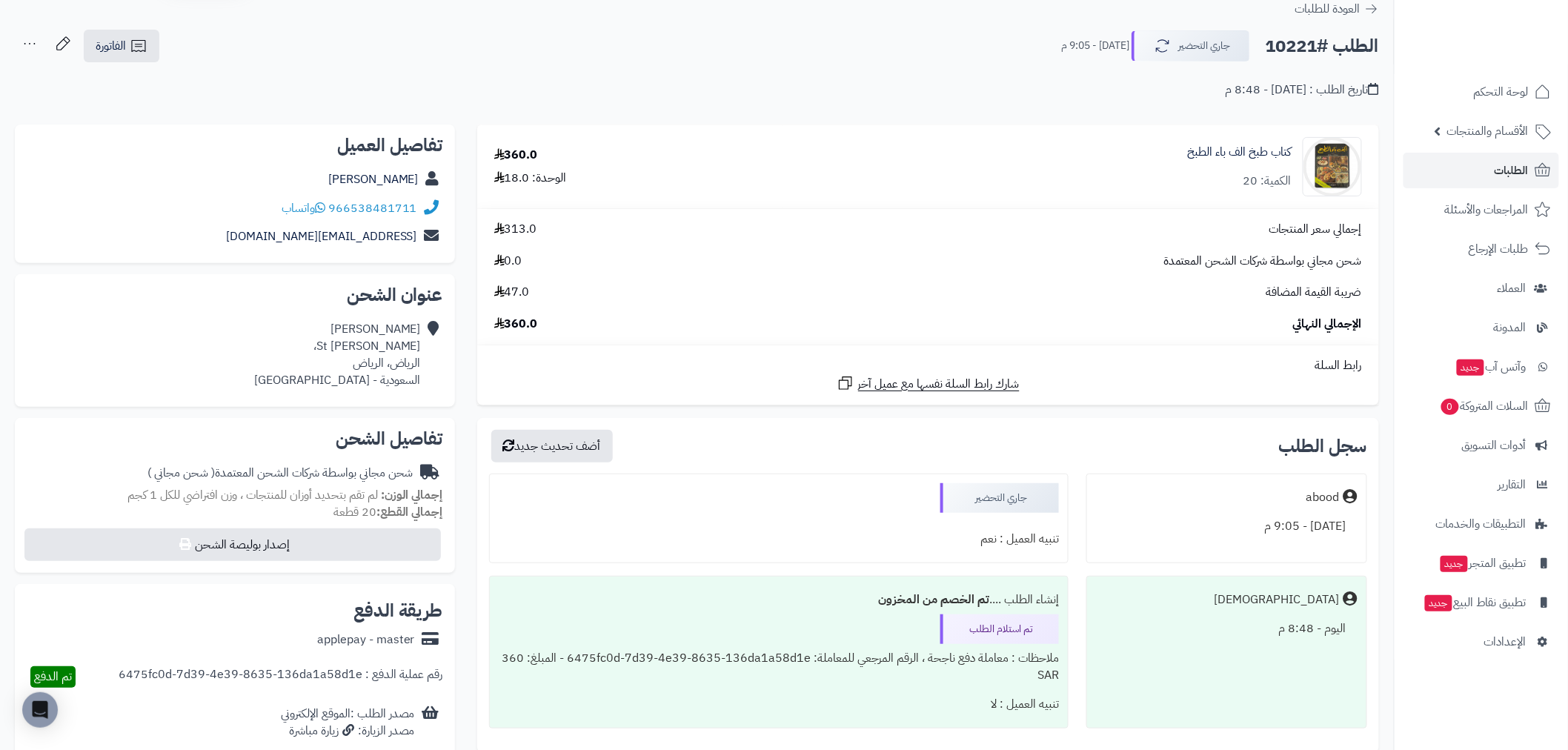
scroll to position [83, 0]
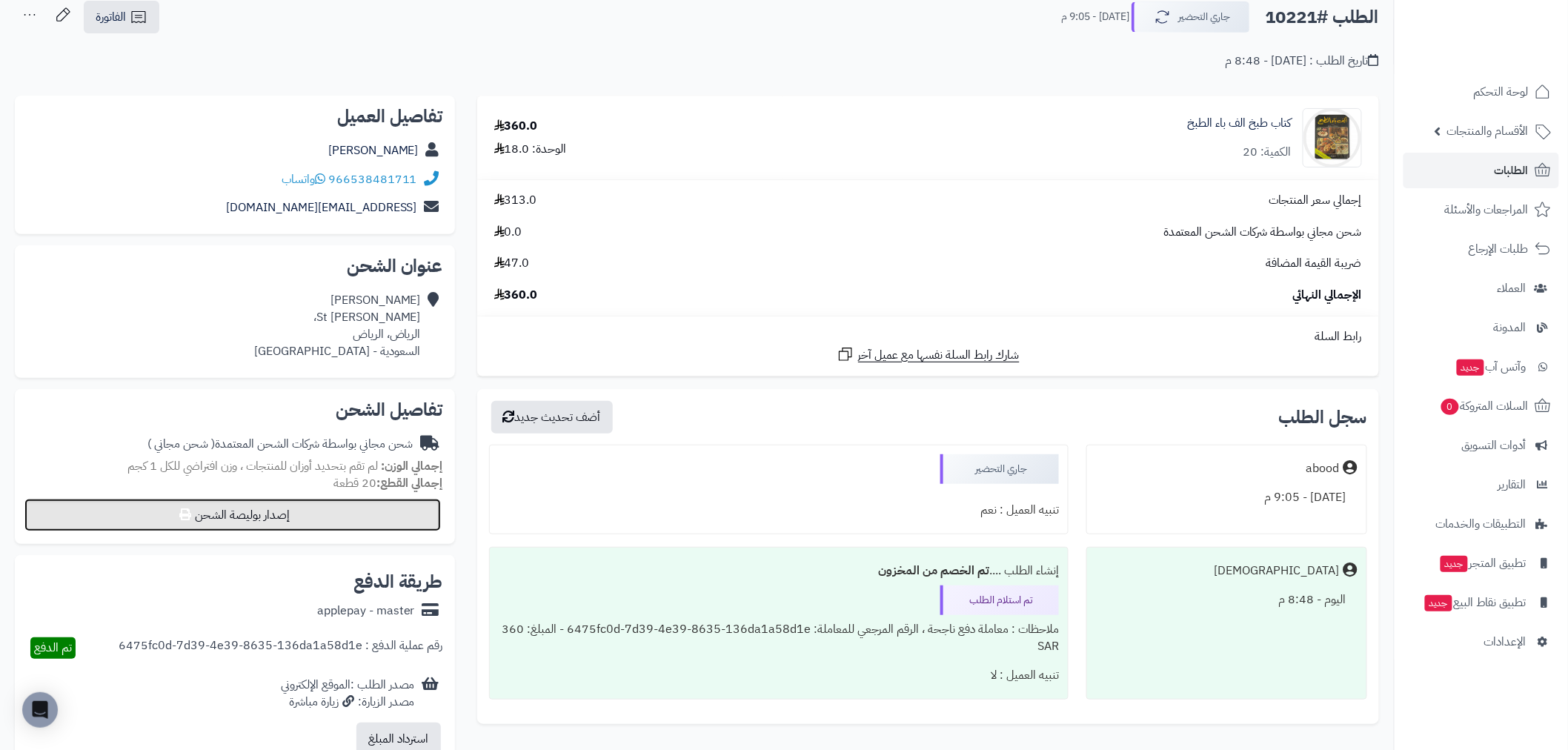
click at [301, 516] on button "إصدار بوليصة الشحن" at bounding box center [233, 515] width 417 height 33
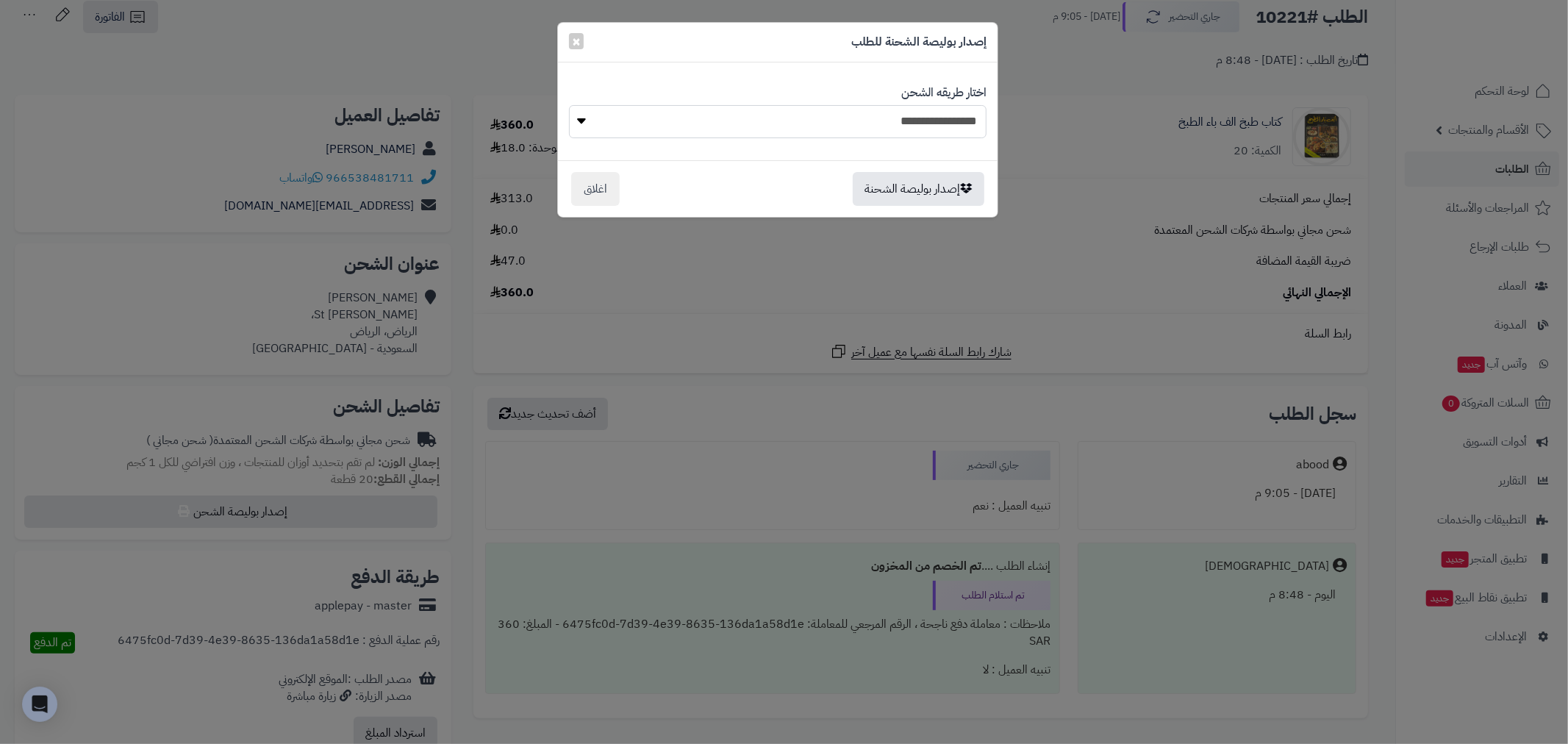
click at [846, 120] on select "**********" at bounding box center [777, 122] width 417 height 33
select select "******"
click at [569, 105] on select "**********" at bounding box center [777, 122] width 417 height 33
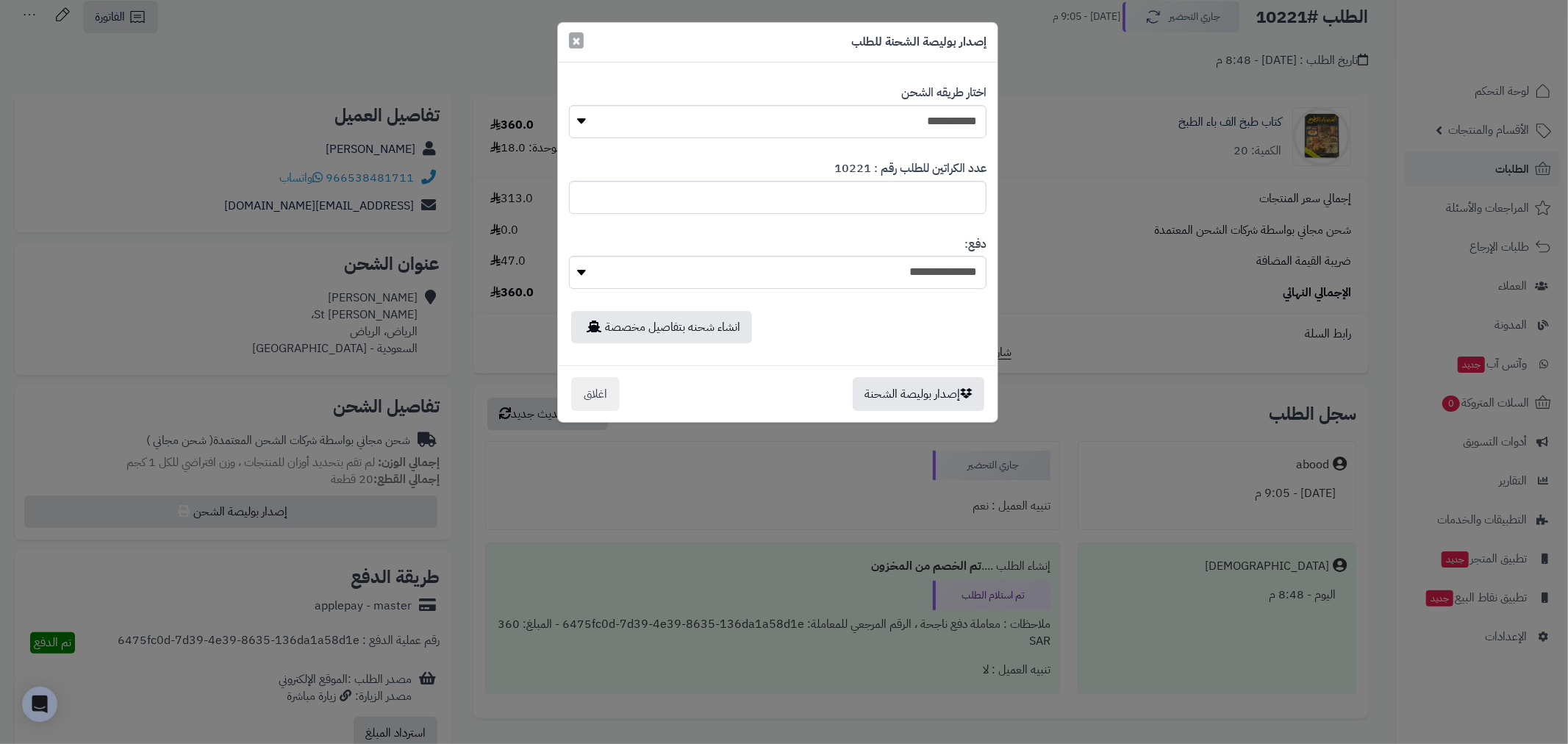
click at [579, 36] on span "×" at bounding box center [576, 40] width 9 height 22
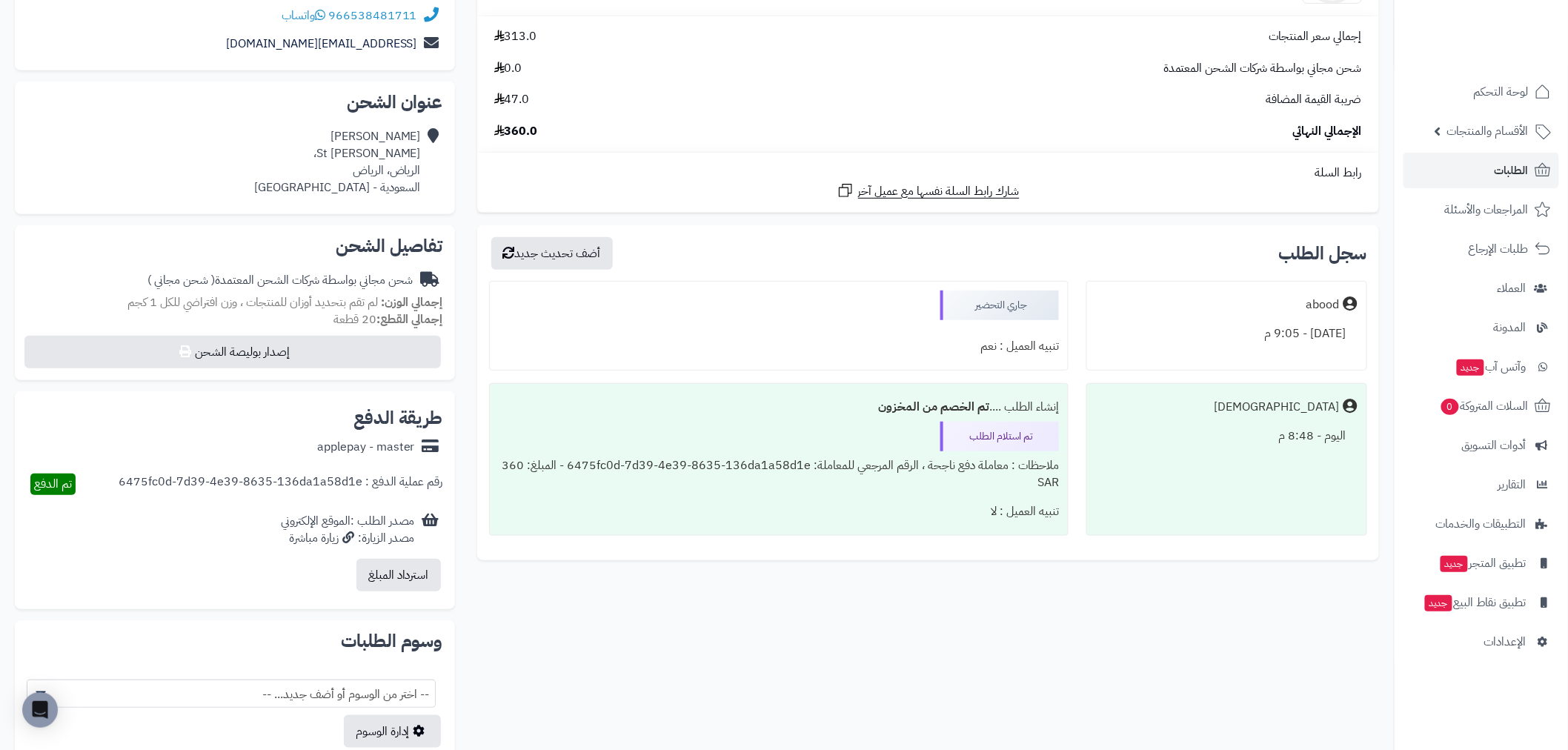
scroll to position [247, 0]
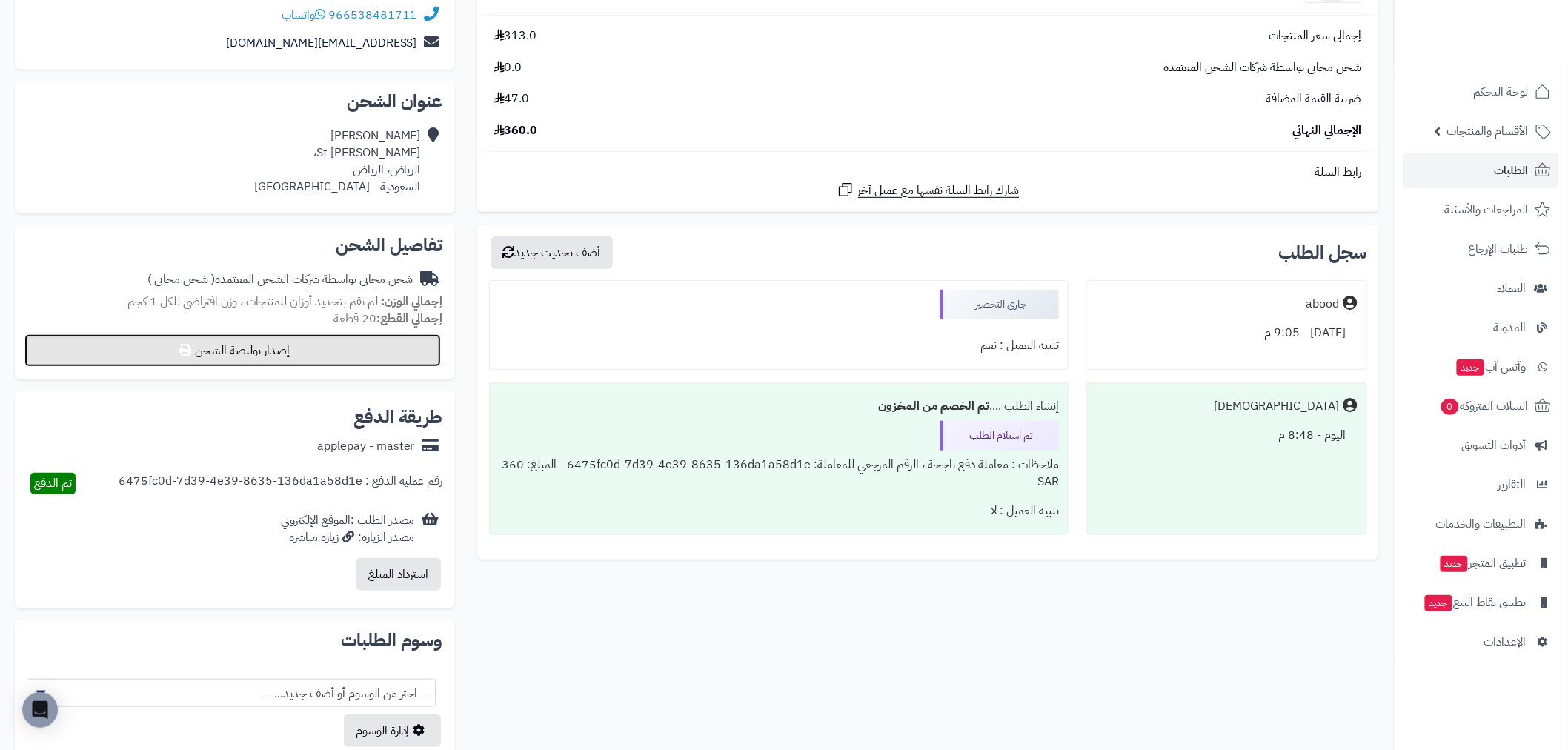
click at [266, 358] on button "إصدار بوليصة الشحن" at bounding box center [233, 350] width 417 height 33
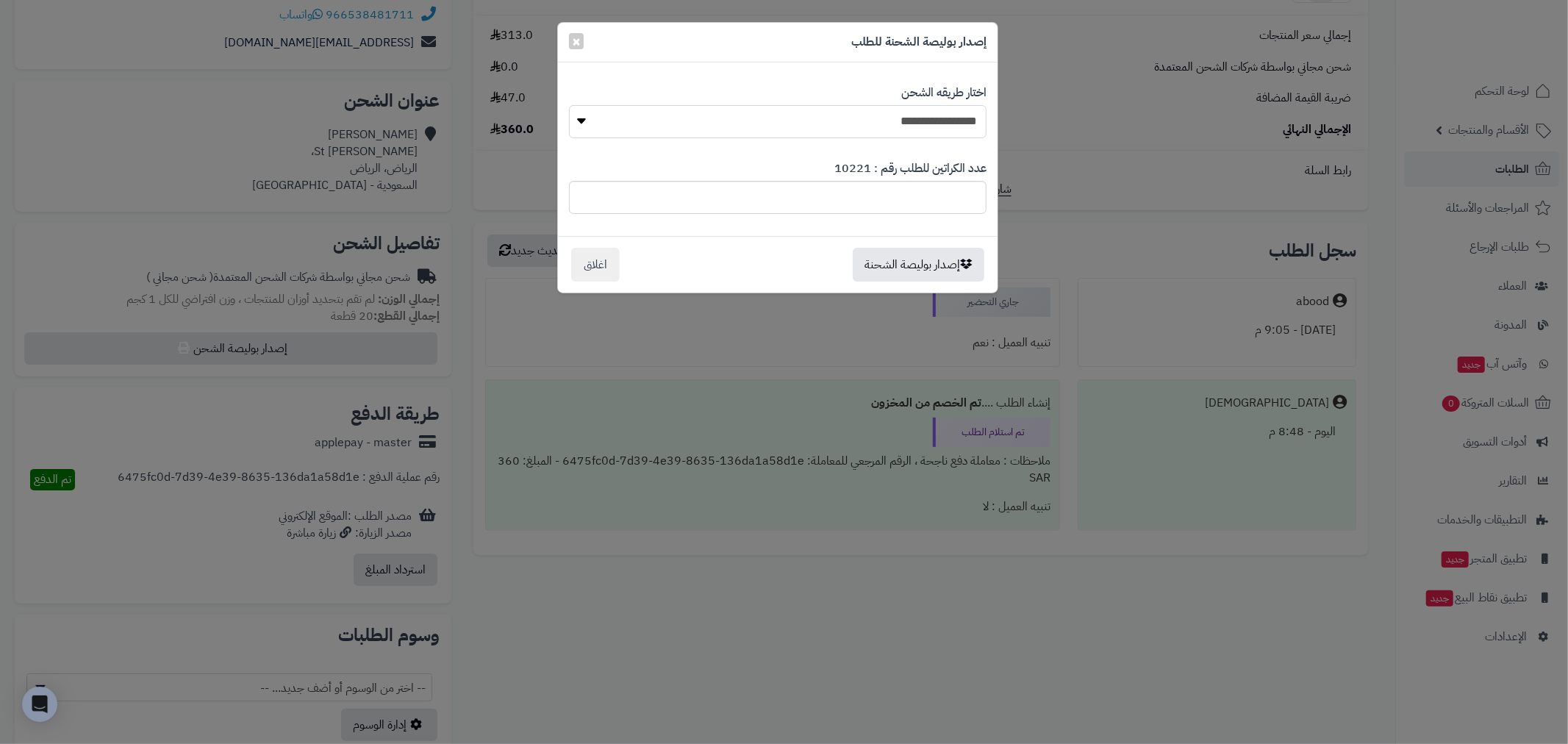
click at [906, 122] on select "**********" at bounding box center [777, 122] width 417 height 33
select select "******"
click at [569, 105] on select "**********" at bounding box center [777, 122] width 417 height 33
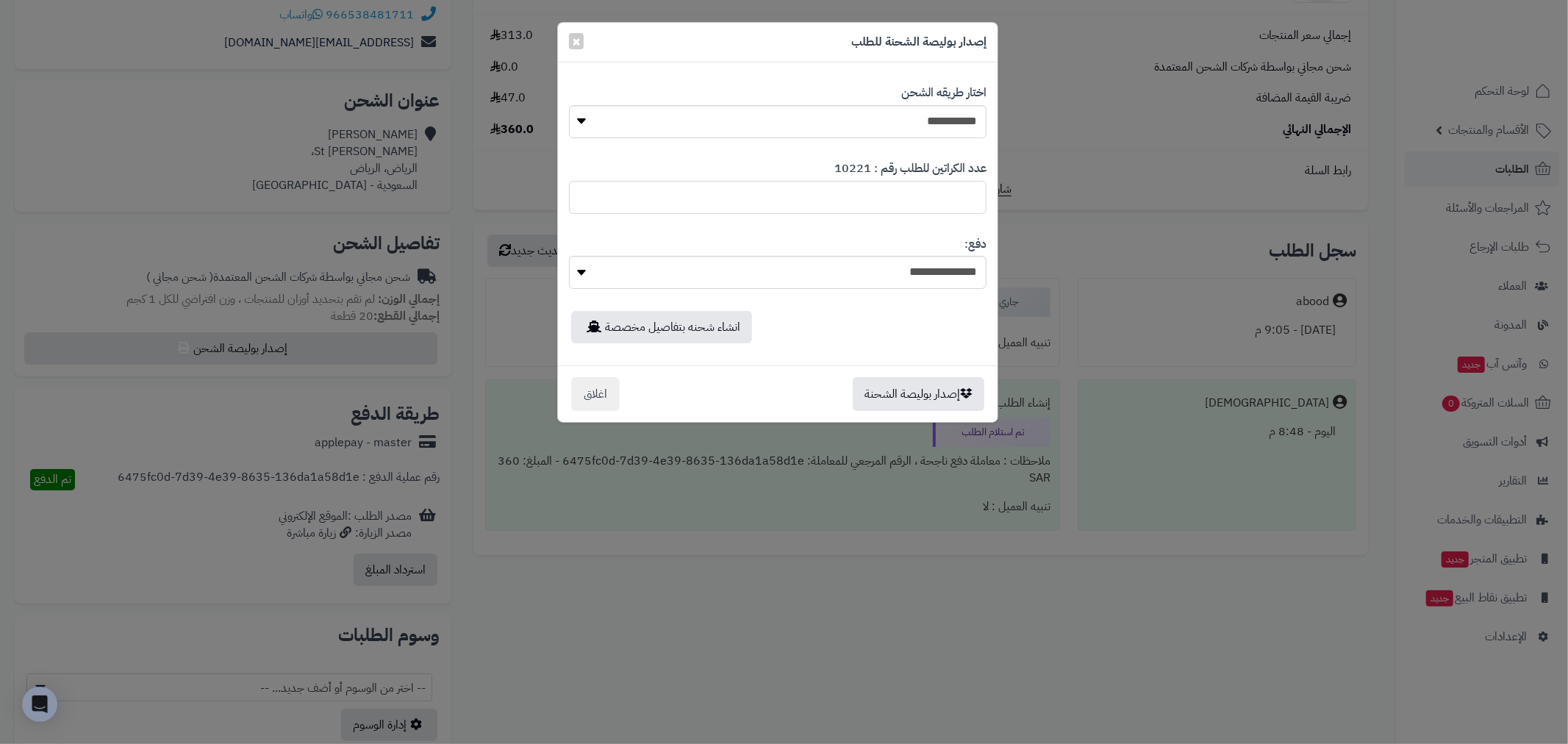
click at [936, 187] on input "*" at bounding box center [777, 197] width 417 height 33
type input "*"
click at [582, 192] on input "*" at bounding box center [777, 197] width 417 height 33
click at [916, 394] on button "إصدار بوليصة الشحنة" at bounding box center [918, 393] width 131 height 34
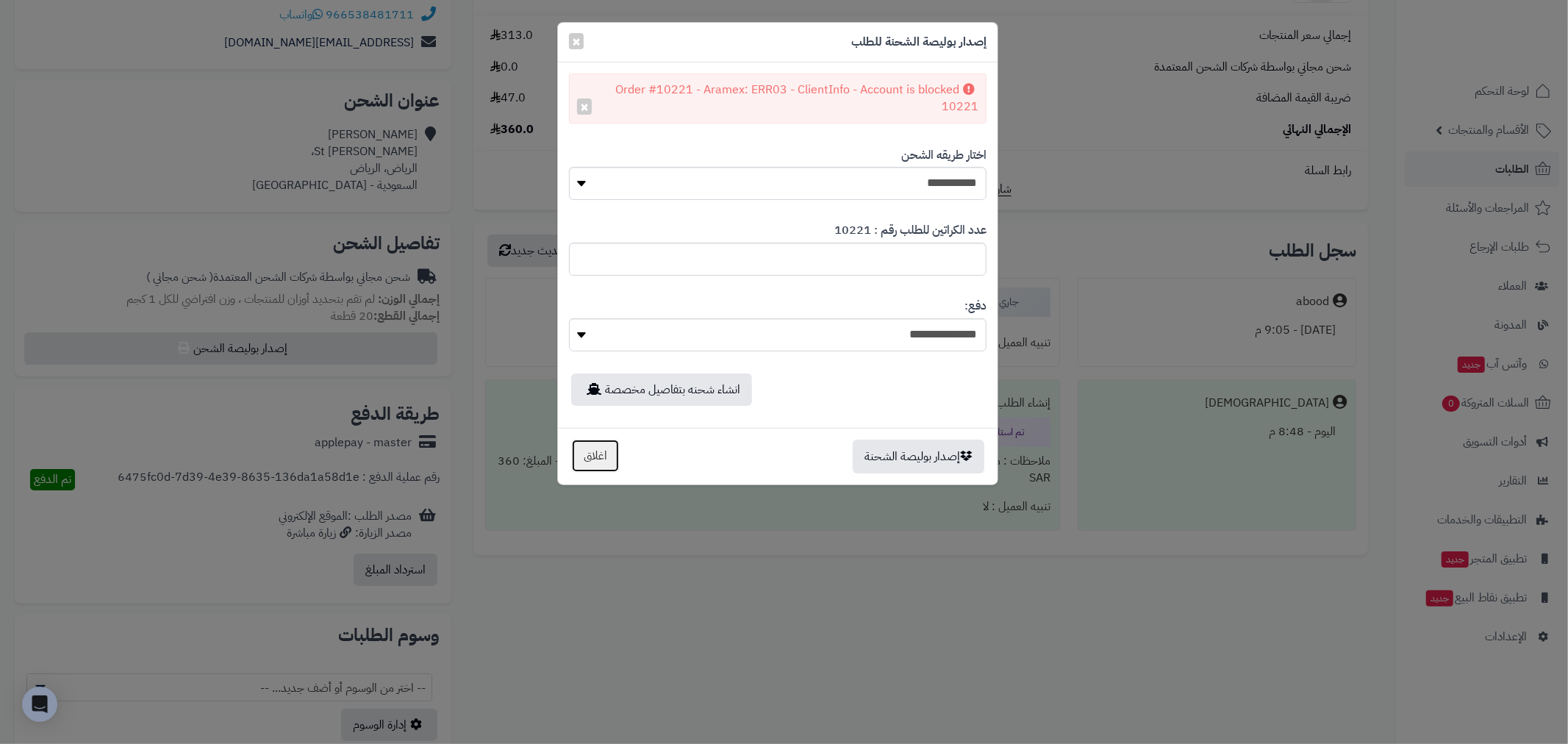
click at [615, 464] on button "اغلاق" at bounding box center [596, 455] width 49 height 34
